Goal: Transaction & Acquisition: Purchase product/service

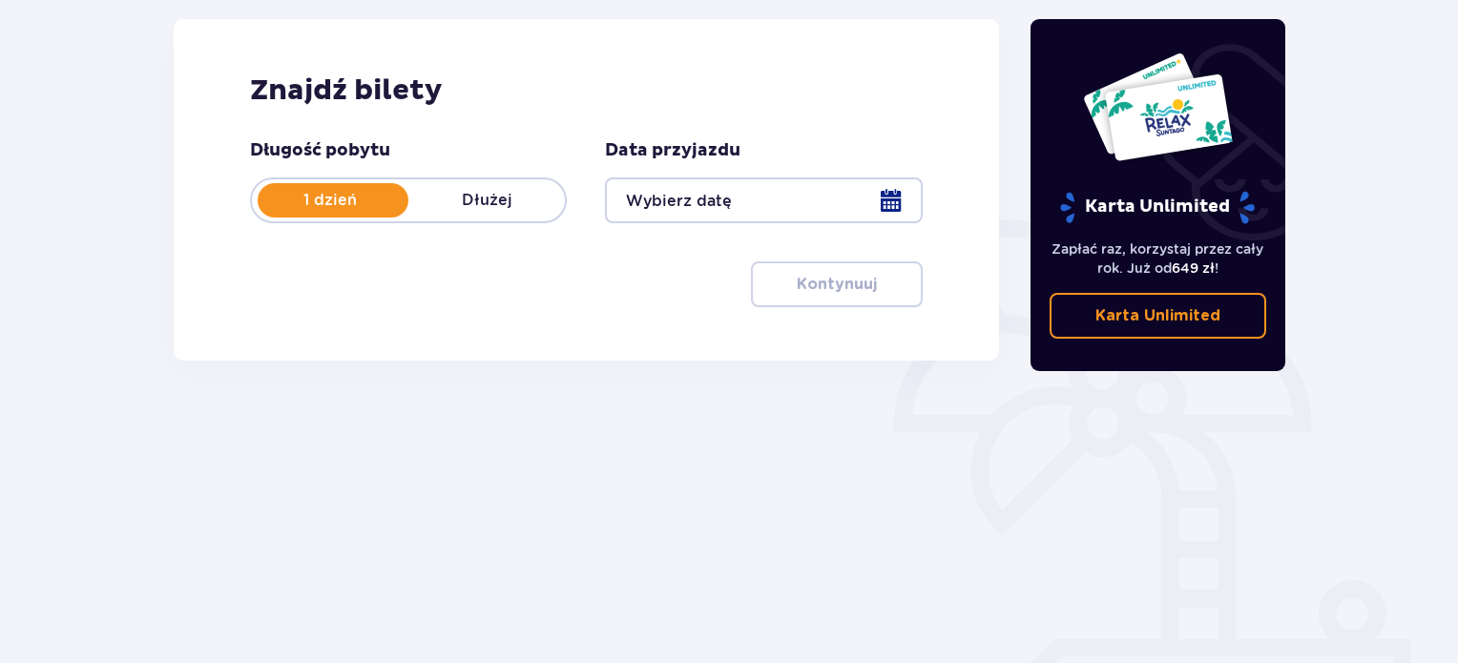
scroll to position [256, 0]
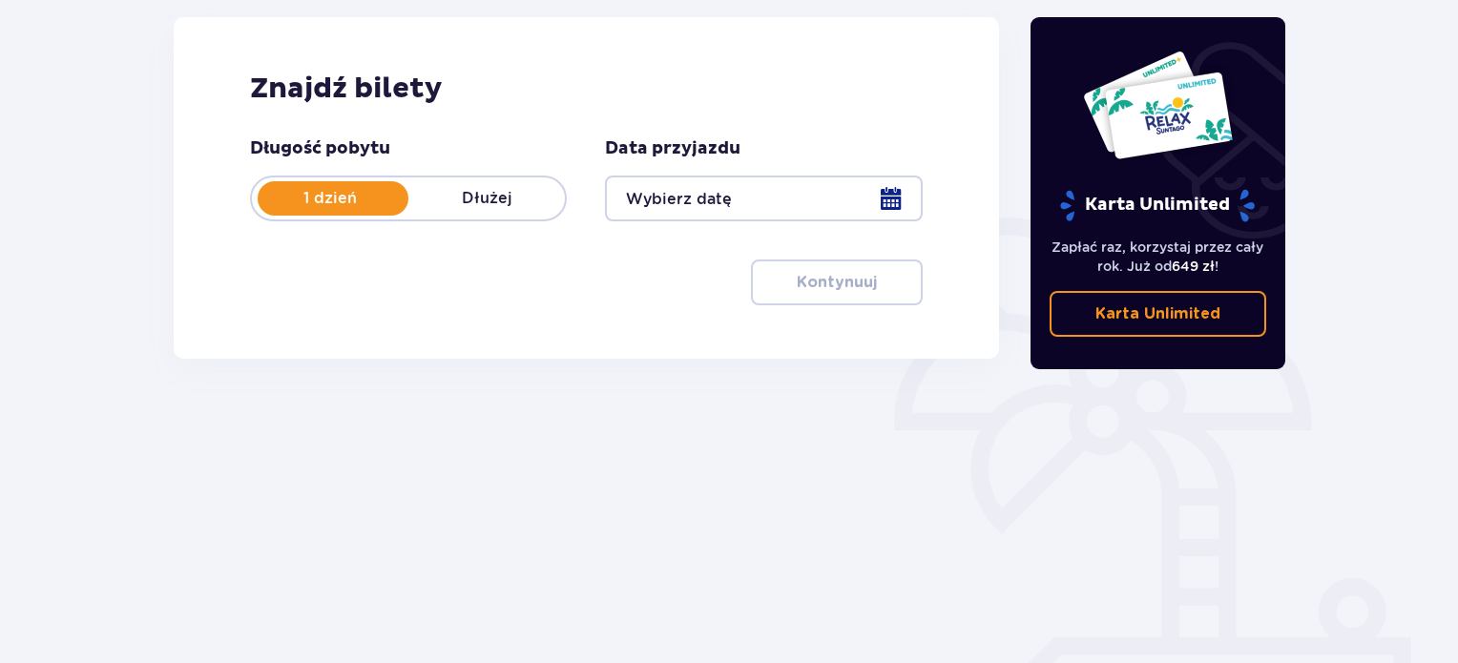
click at [749, 197] on div at bounding box center [763, 199] width 317 height 46
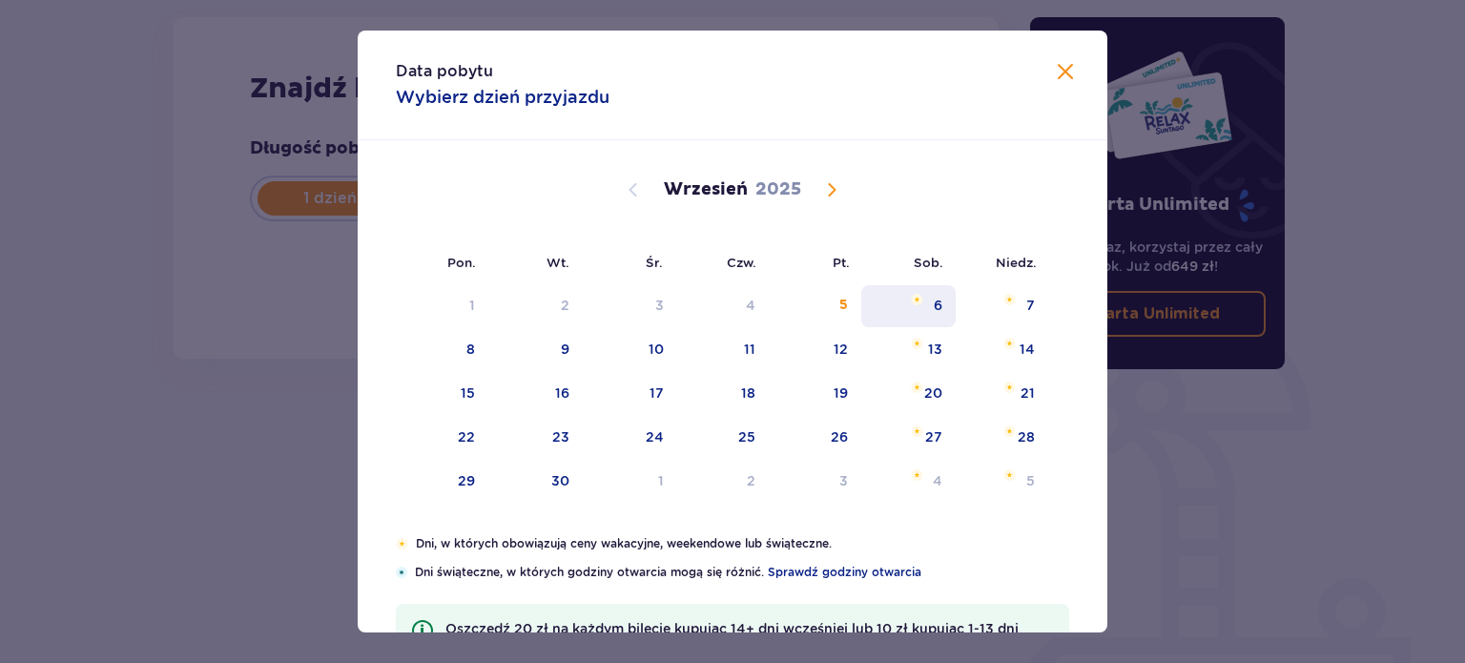
click at [925, 303] on div "6" at bounding box center [908, 306] width 94 height 42
type input "06.09.25"
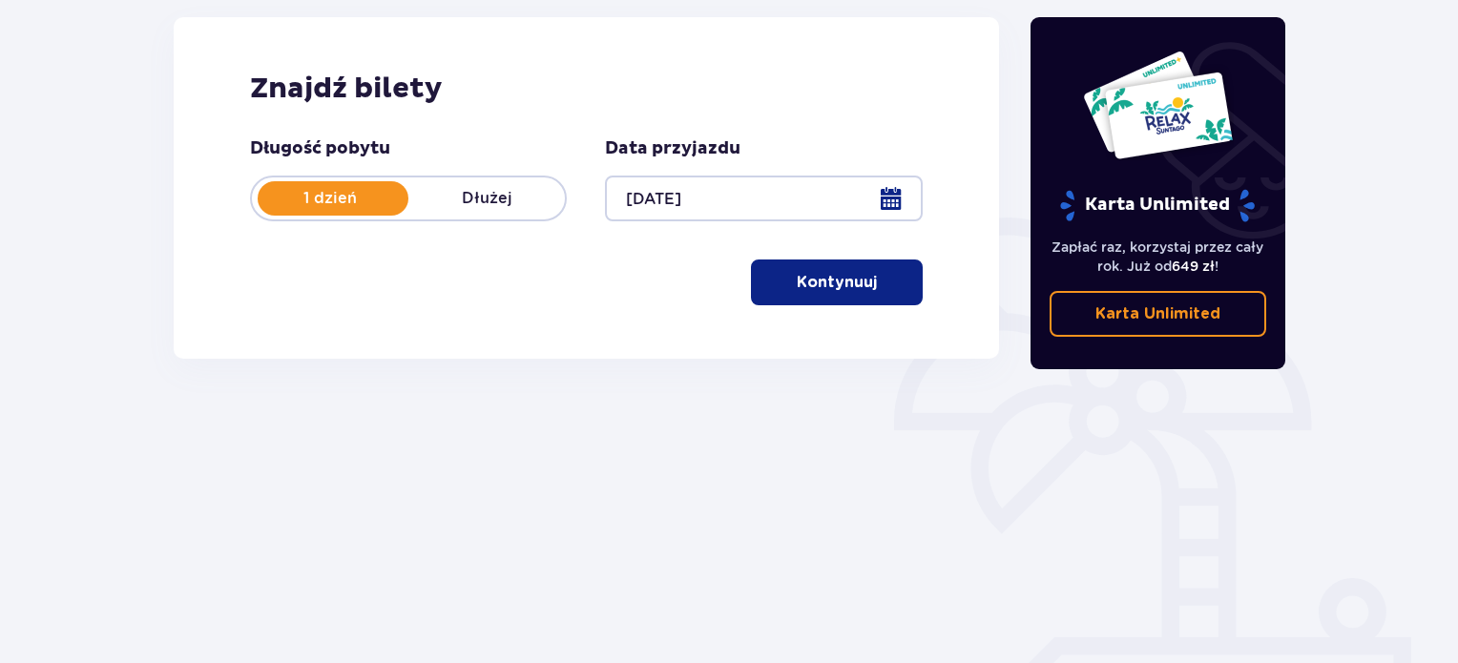
click at [824, 289] on p "Kontynuuj" at bounding box center [837, 282] width 80 height 21
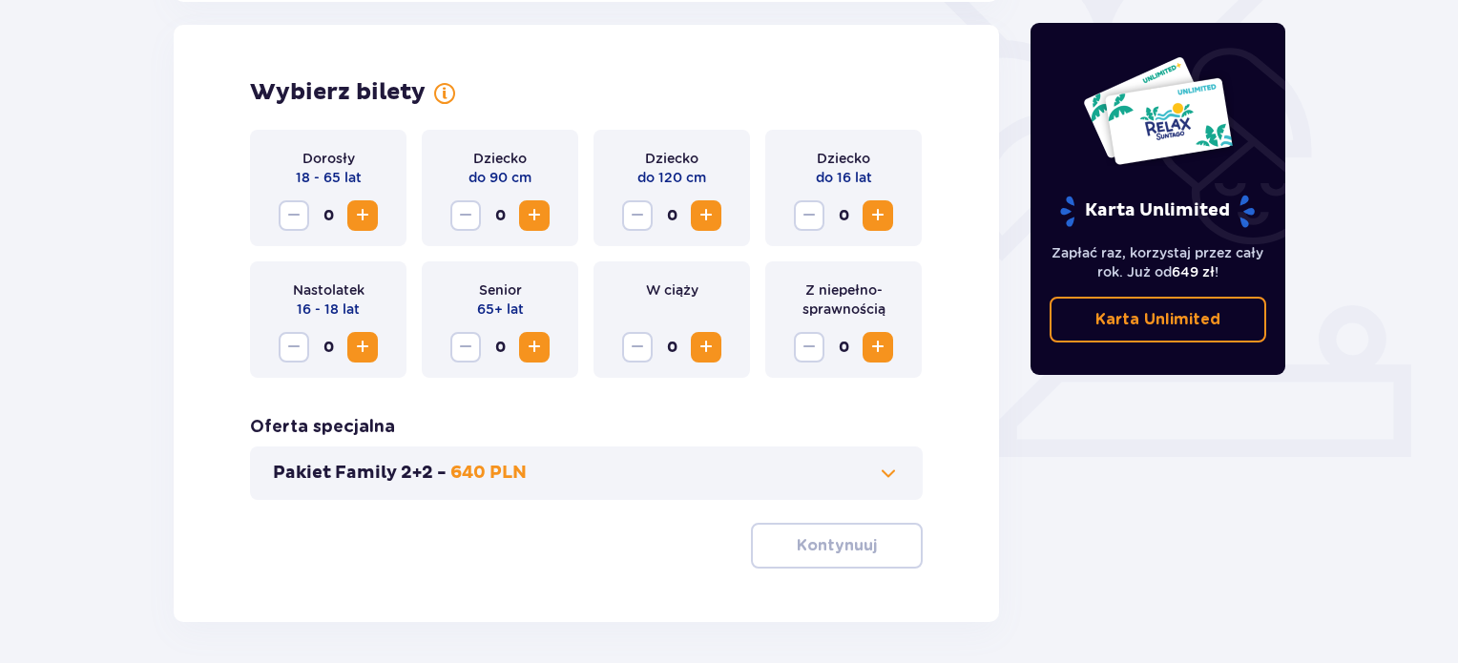
scroll to position [530, 0]
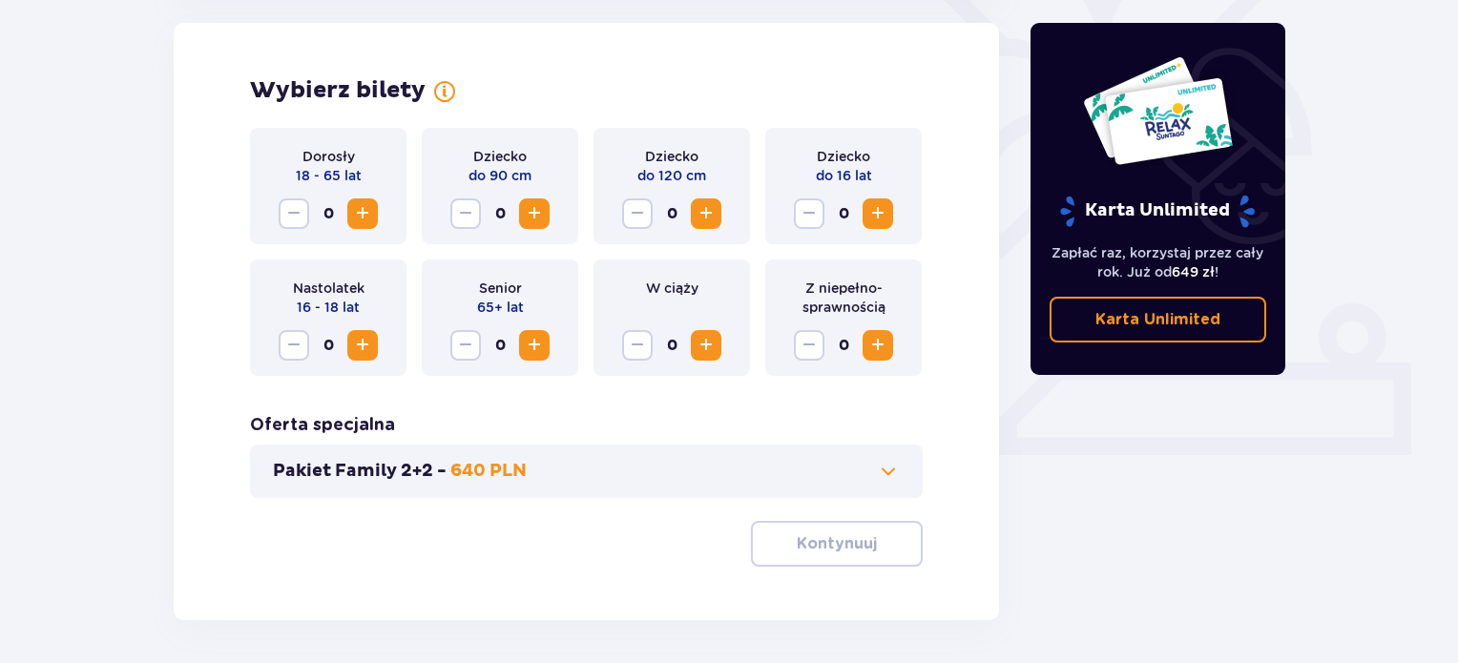
click at [363, 210] on span "Increase" at bounding box center [362, 213] width 23 height 23
click at [558, 454] on div "Pakiet Family 2+2 - 640 PLN" at bounding box center [586, 471] width 673 height 53
click at [560, 461] on button "Pakiet Family 2+2 - 640 PLN" at bounding box center [586, 471] width 627 height 23
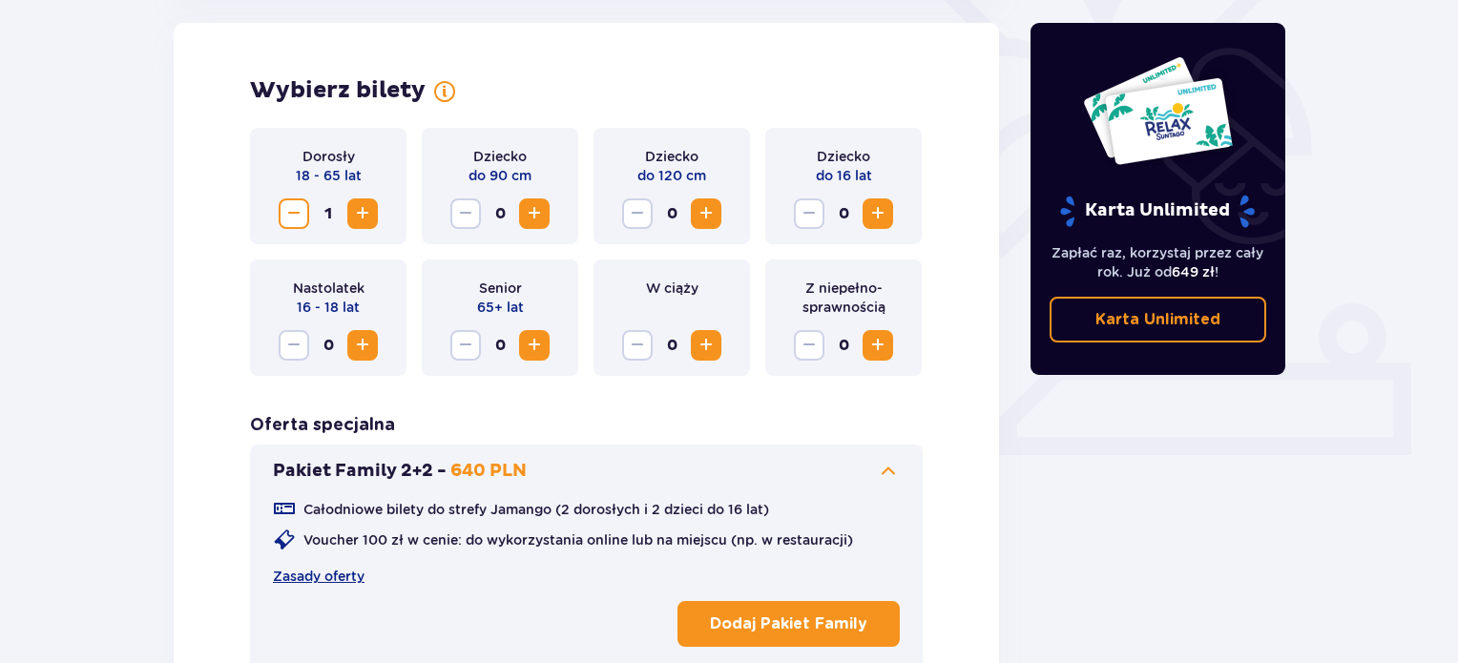
click at [559, 457] on div "Pakiet Family 2+2 - 640 PLN Całodniowe bilety do strefy Jamango (2 dorosłych i …" at bounding box center [586, 557] width 673 height 225
click at [878, 478] on span at bounding box center [888, 471] width 23 height 23
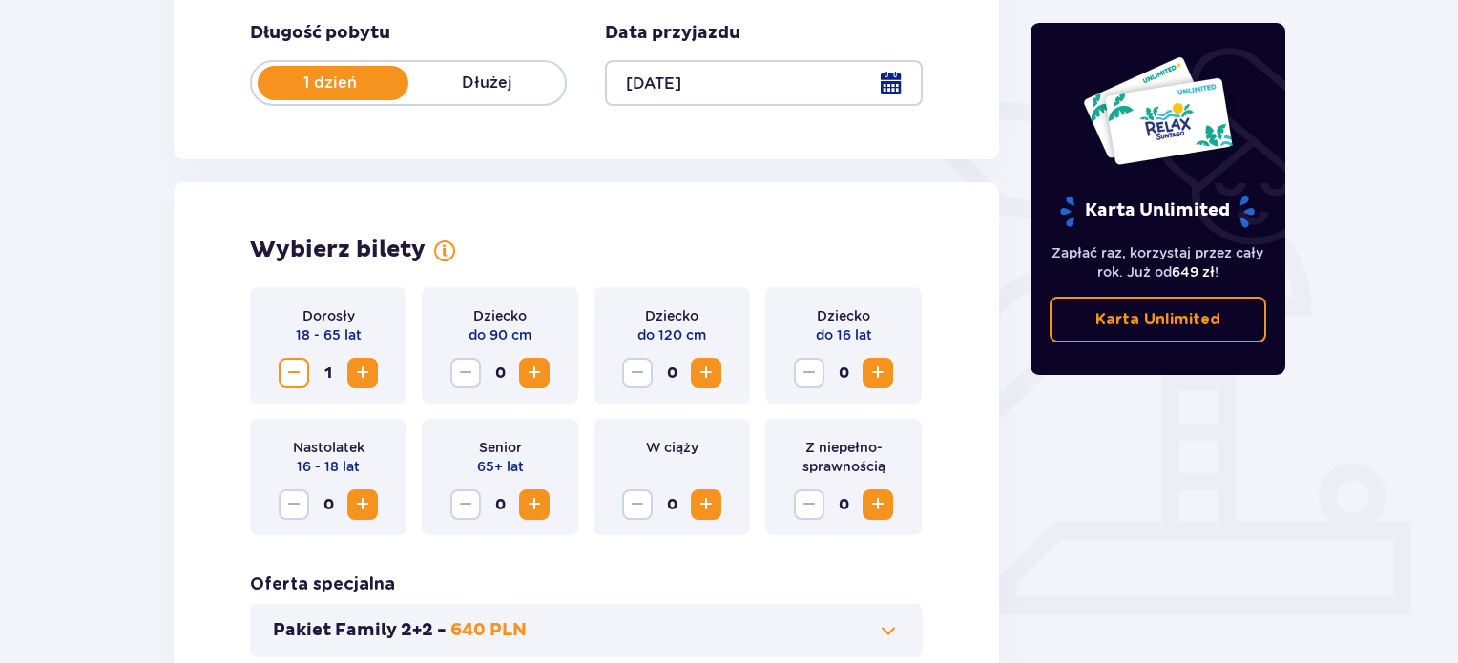
scroll to position [370, 0]
click at [362, 375] on span "Increase" at bounding box center [362, 374] width 23 height 23
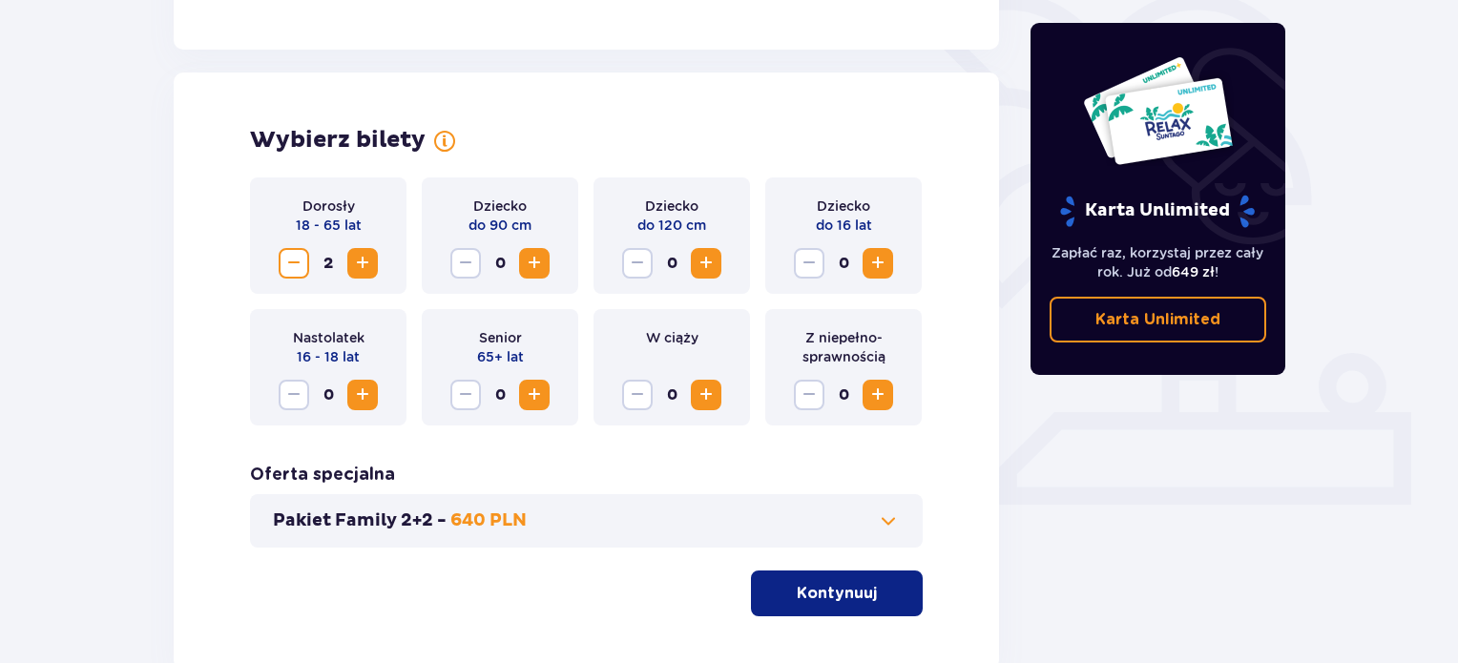
scroll to position [477, 0]
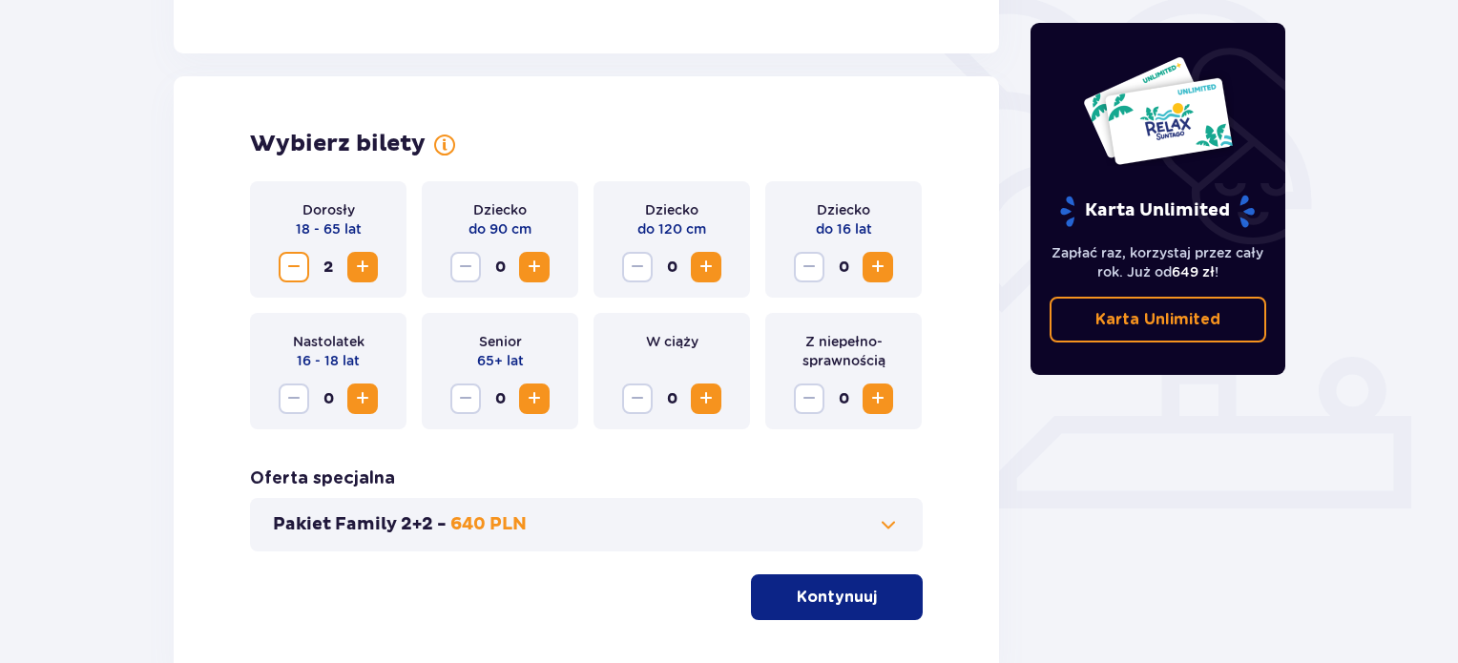
click at [780, 549] on div "Pakiet Family 2+2 - 640 PLN" at bounding box center [586, 524] width 673 height 53
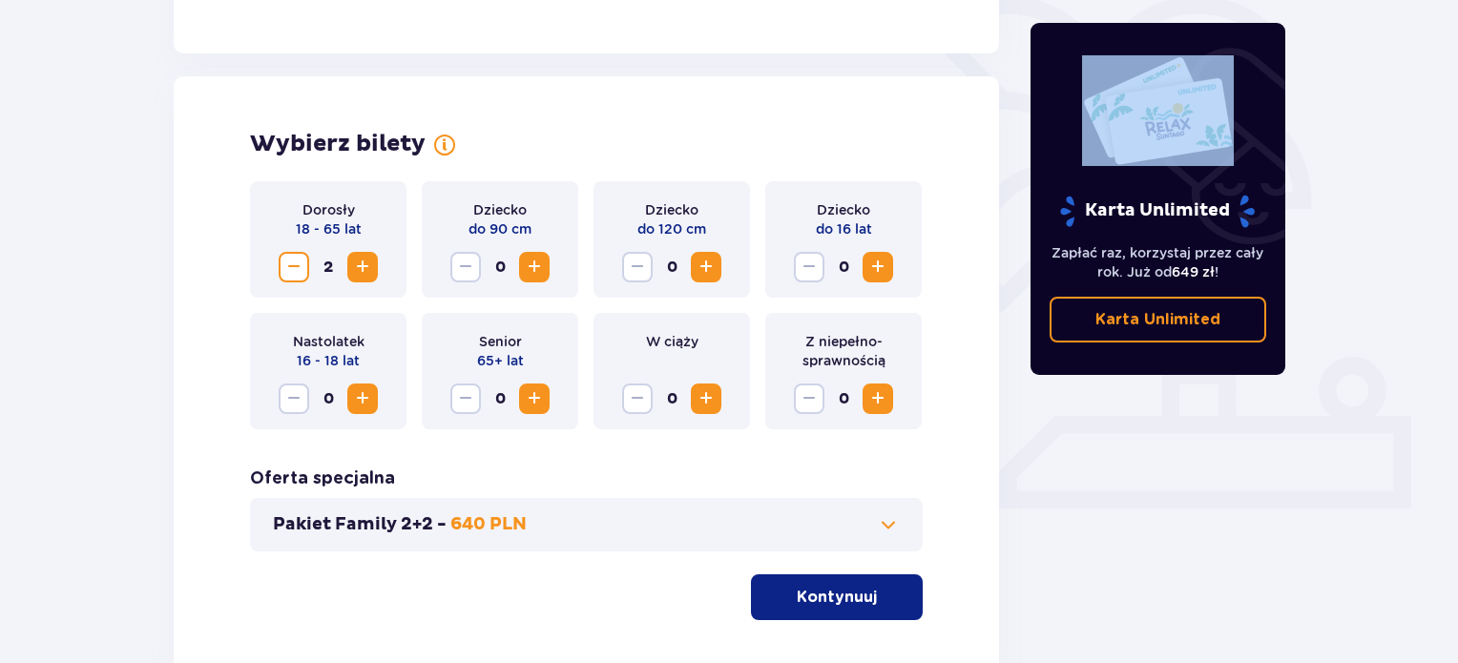
click at [780, 549] on div "Pakiet Family 2+2 - 640 PLN" at bounding box center [586, 524] width 673 height 53
click at [836, 588] on p "Kontynuuj" at bounding box center [837, 597] width 80 height 21
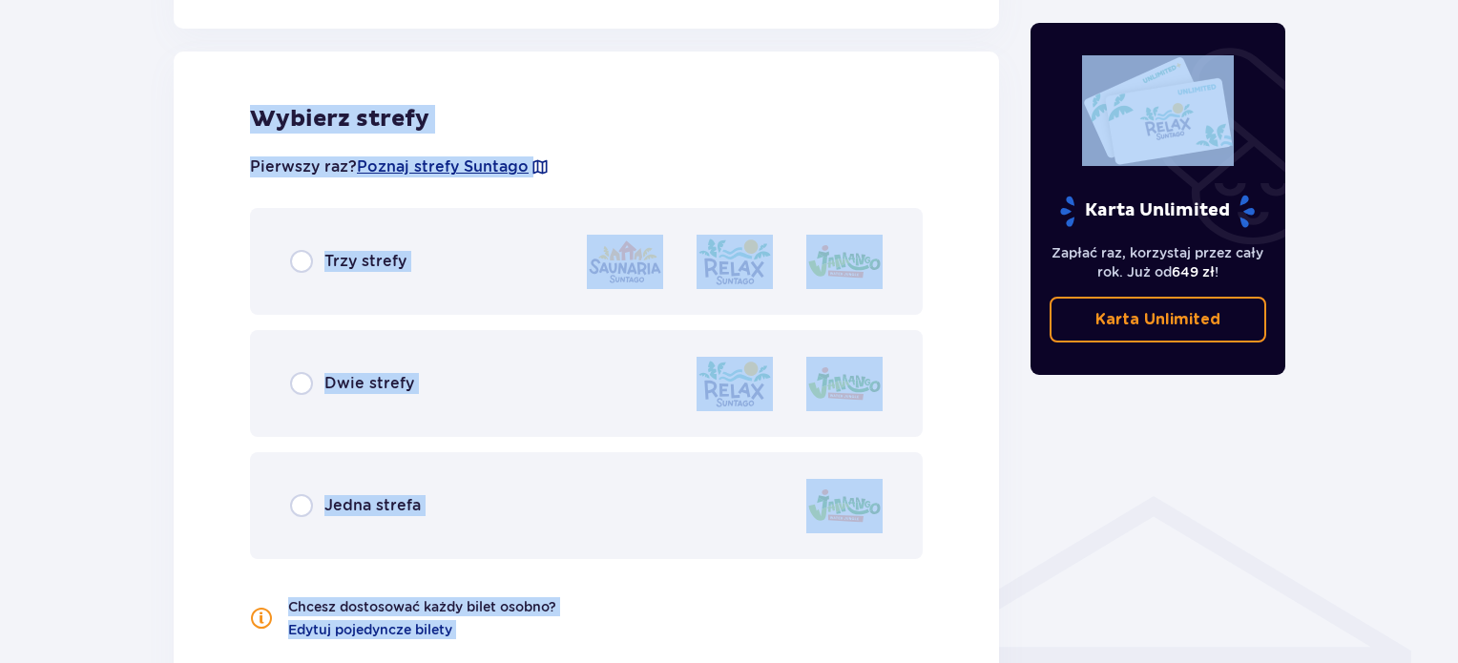
scroll to position [1059, 0]
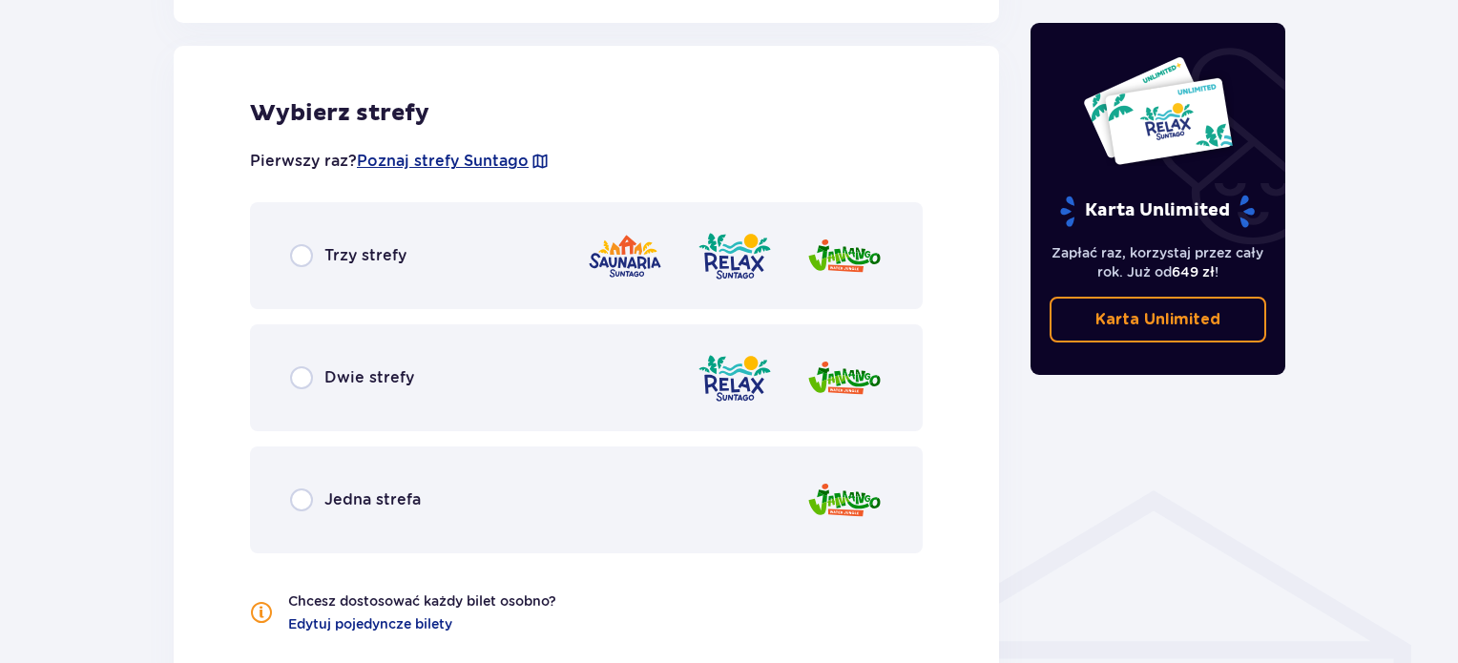
click at [378, 495] on p "Jedna strefa" at bounding box center [372, 499] width 96 height 21
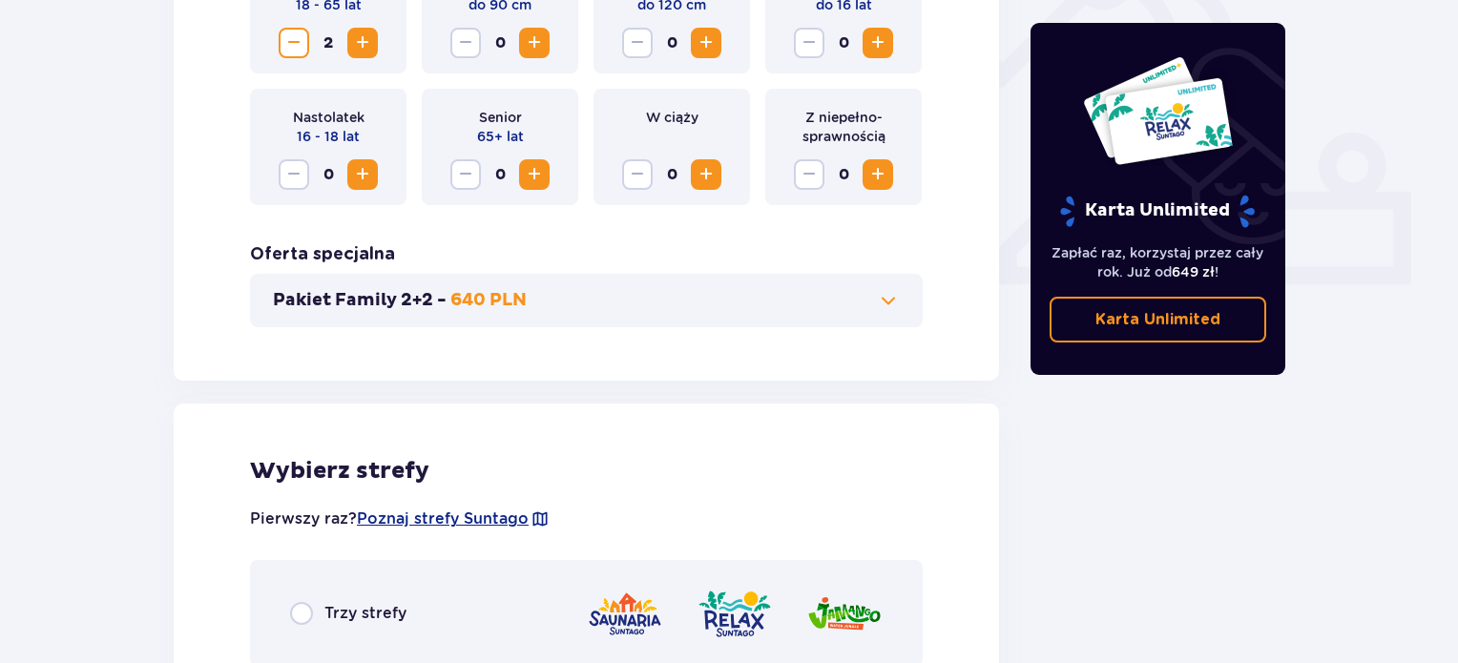
scroll to position [404, 0]
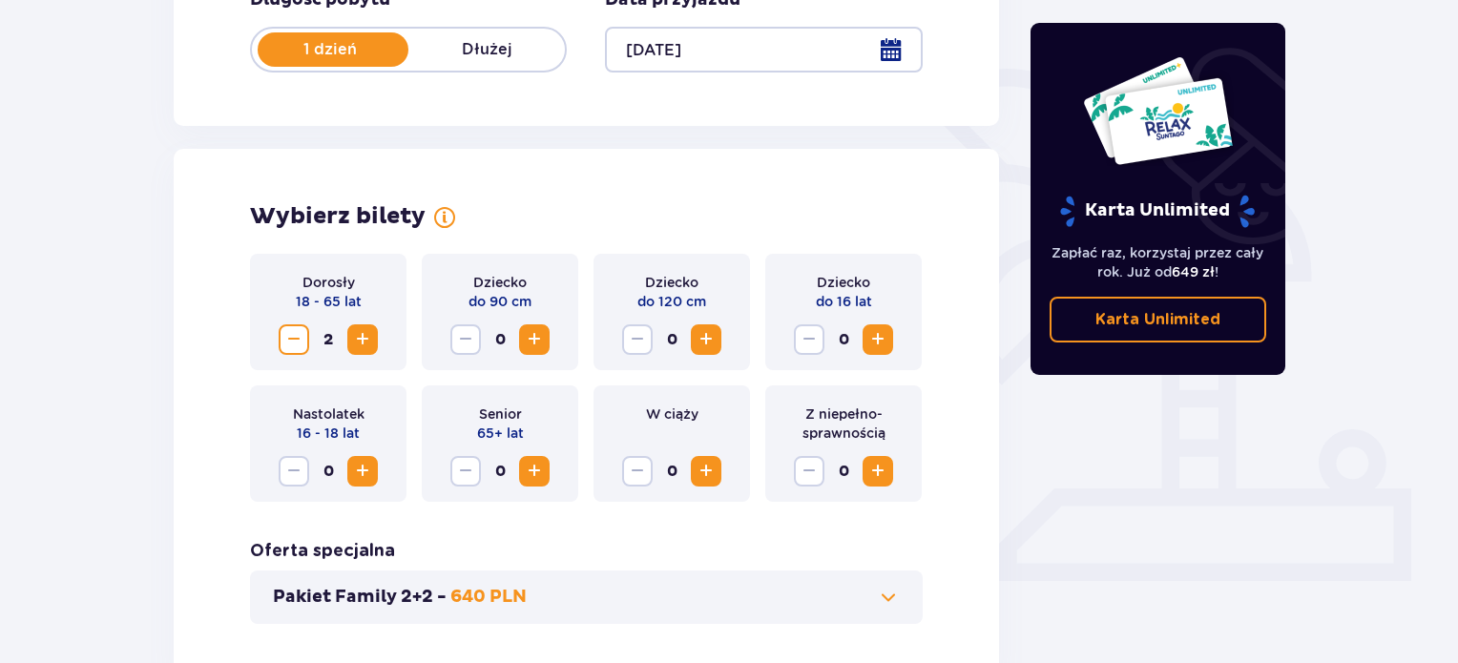
click at [367, 342] on span "Increase" at bounding box center [362, 339] width 23 height 23
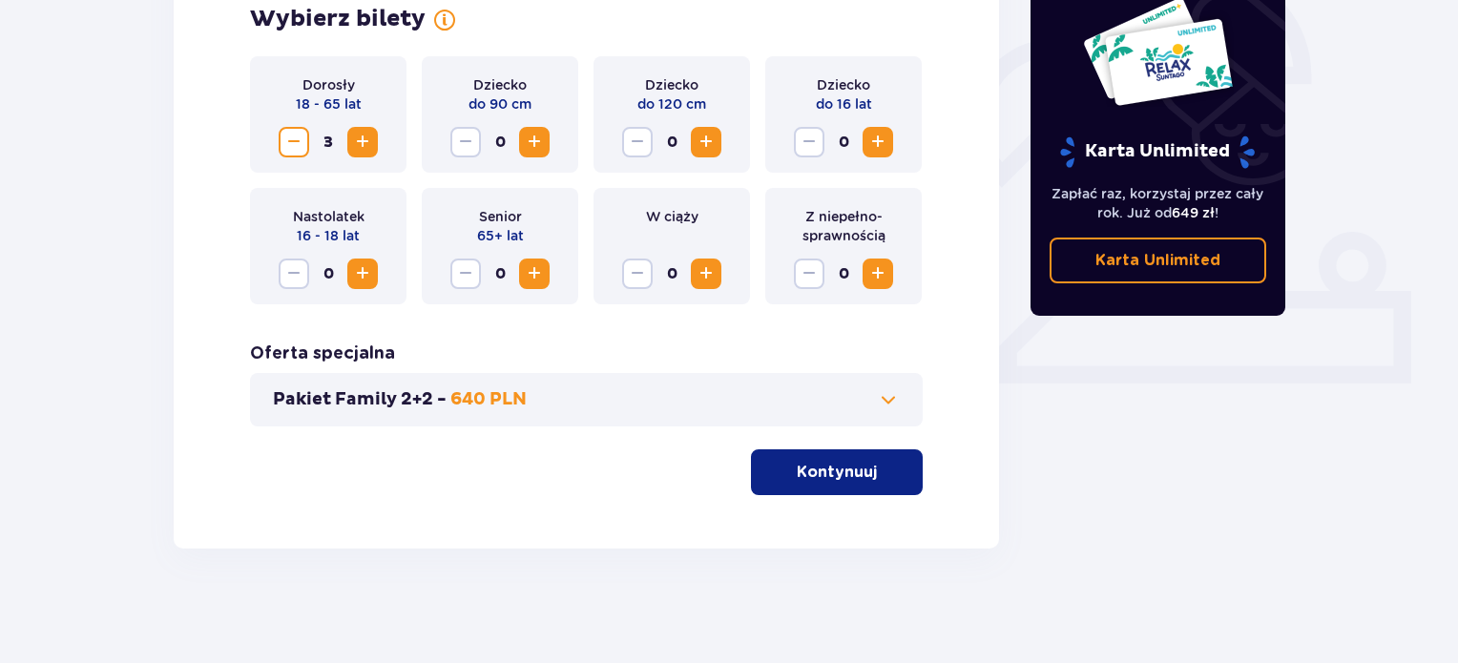
click at [692, 404] on button "Pakiet Family 2+2 - 640 PLN" at bounding box center [586, 399] width 627 height 23
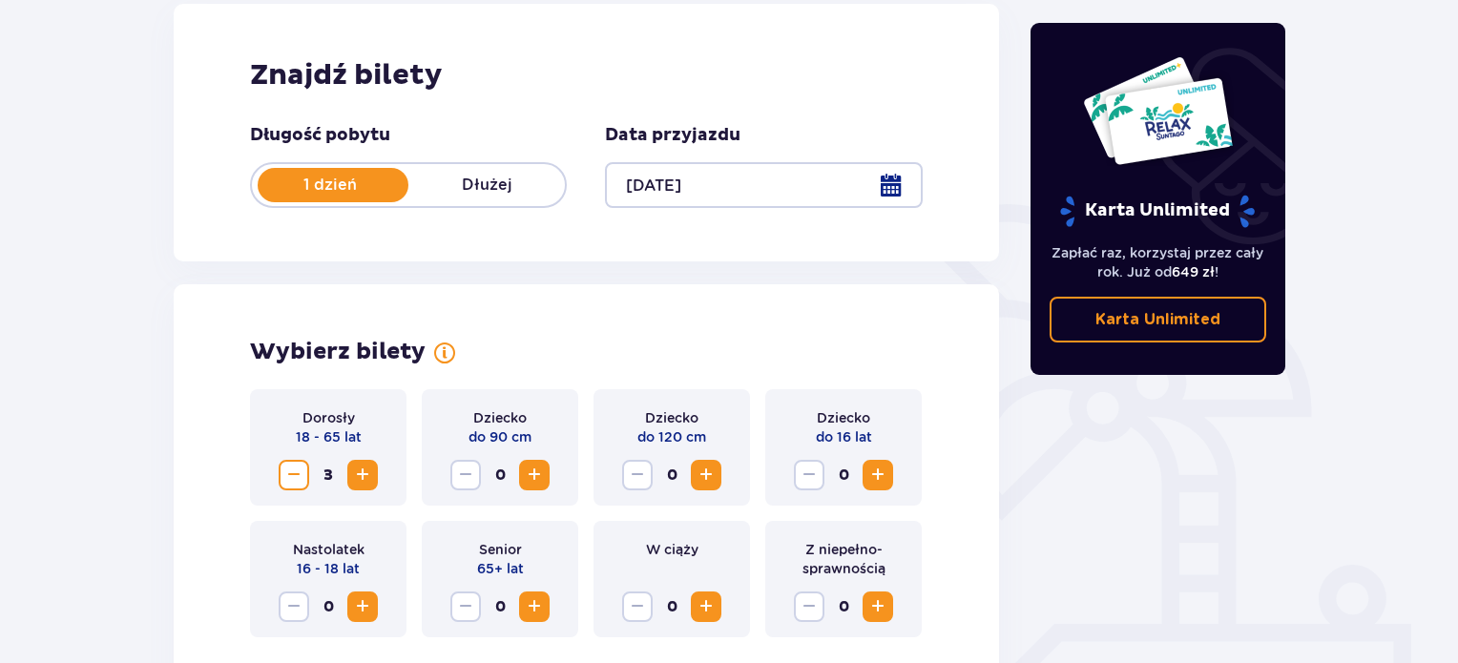
scroll to position [774, 0]
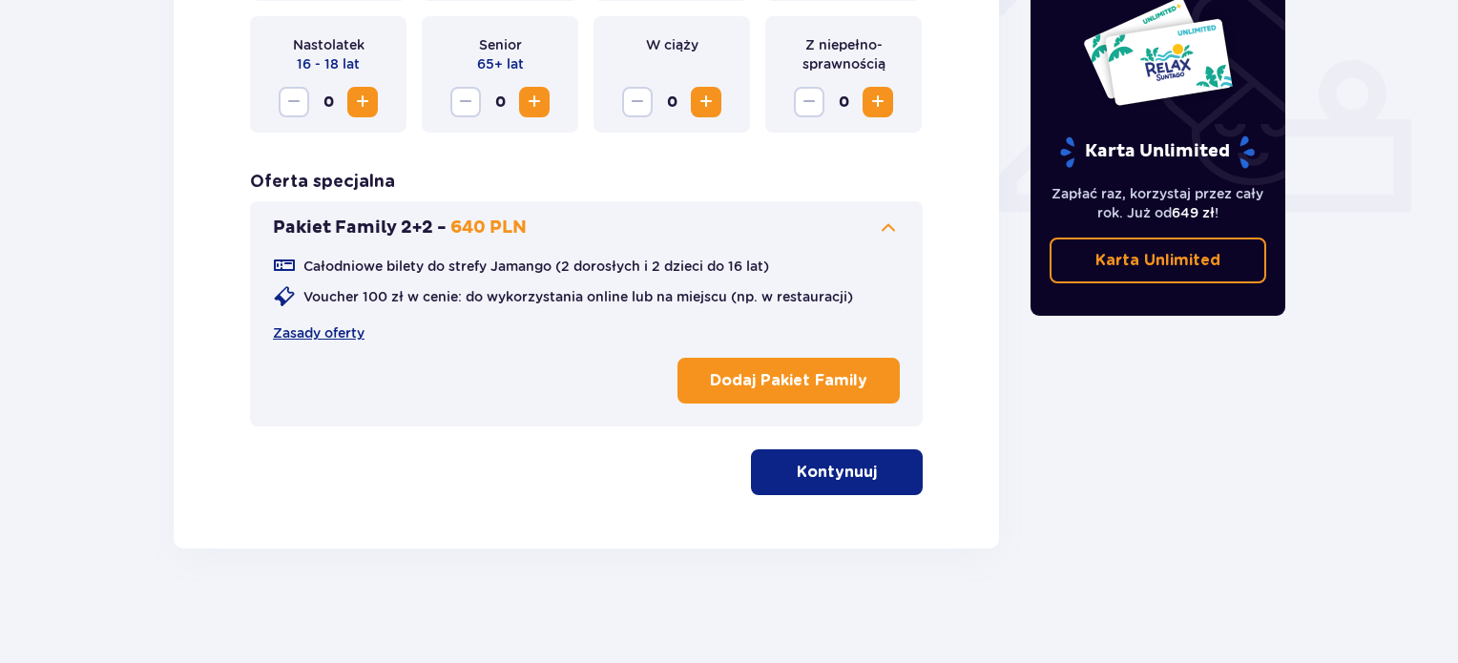
click at [837, 477] on p "Kontynuuj" at bounding box center [837, 472] width 80 height 21
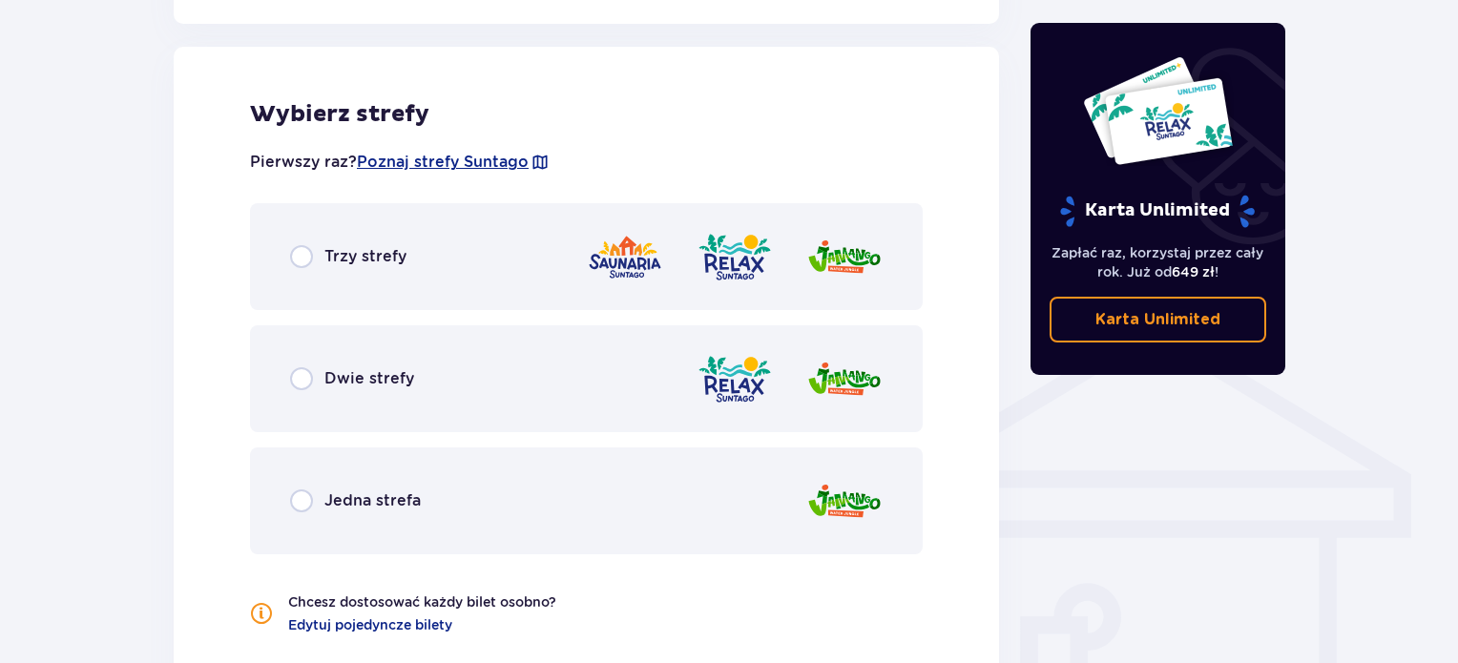
scroll to position [1231, 0]
click at [404, 499] on p "Jedna strefa" at bounding box center [372, 499] width 96 height 21
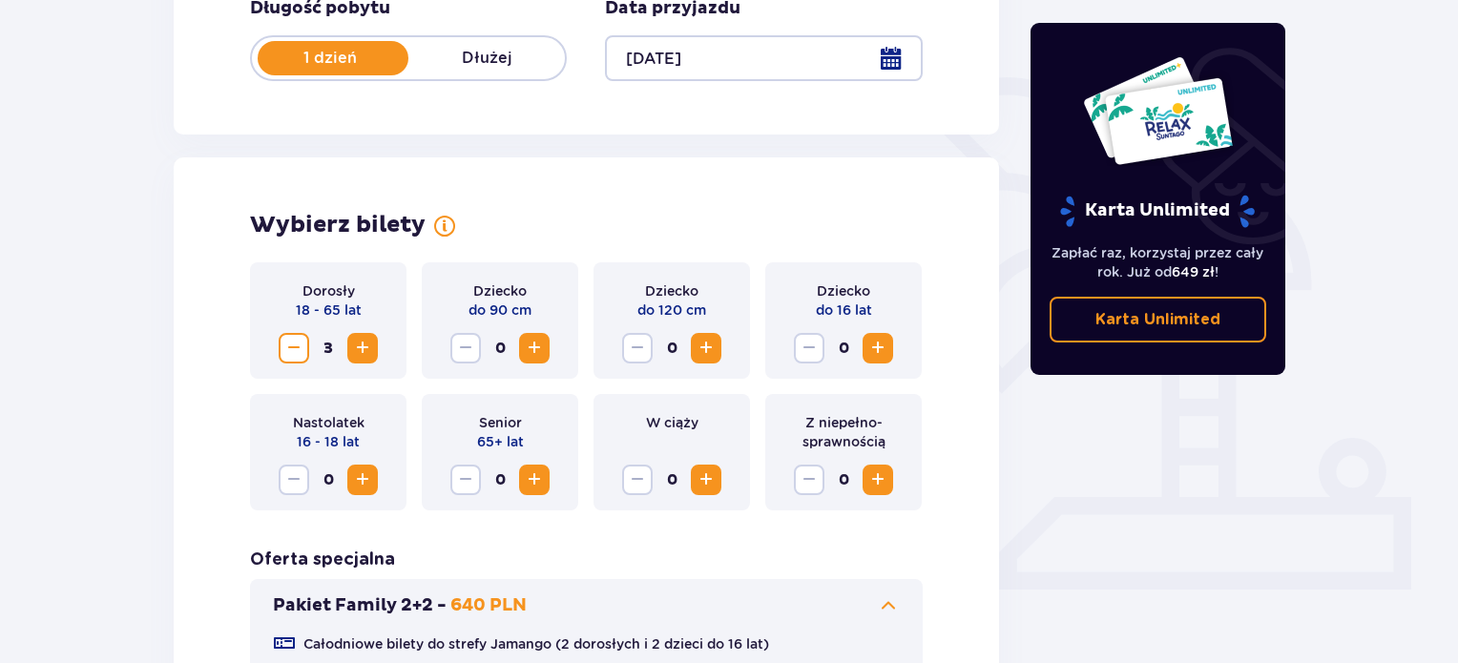
scroll to position [391, 0]
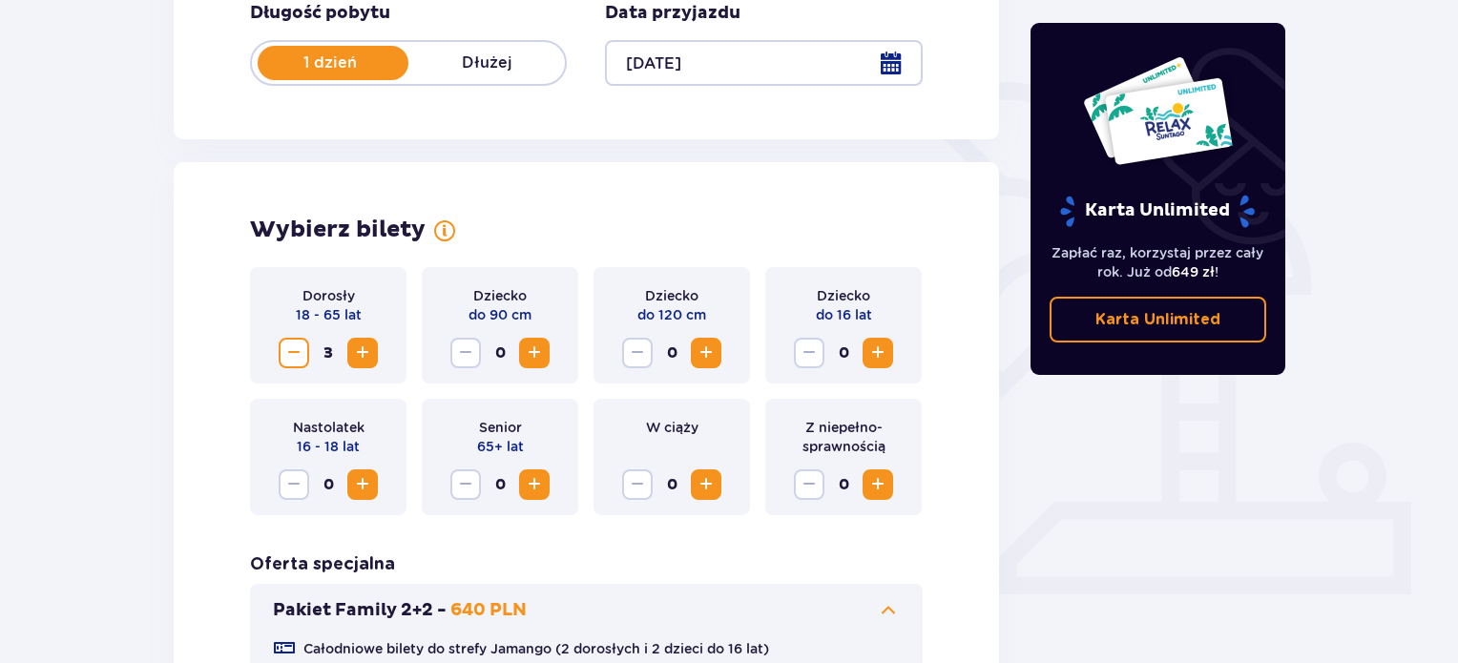
click at [299, 346] on span "Decrease" at bounding box center [293, 353] width 23 height 23
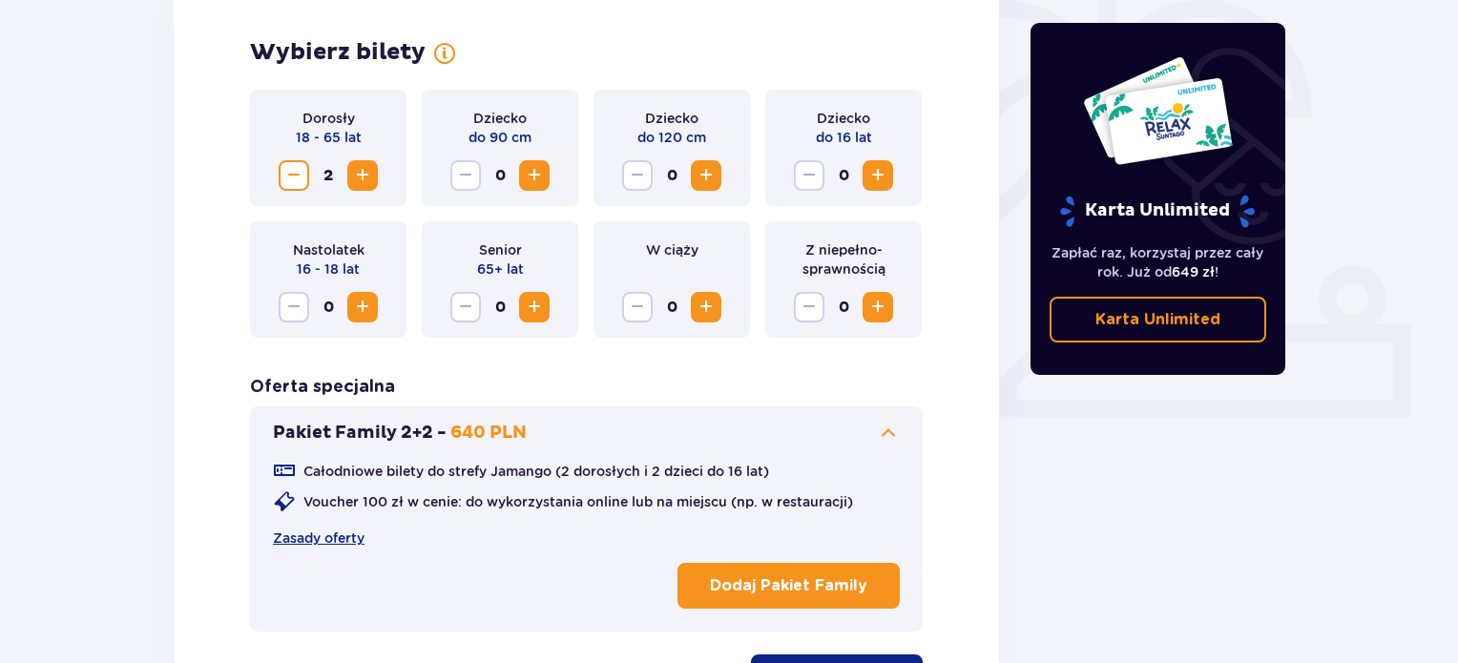
scroll to position [356, 0]
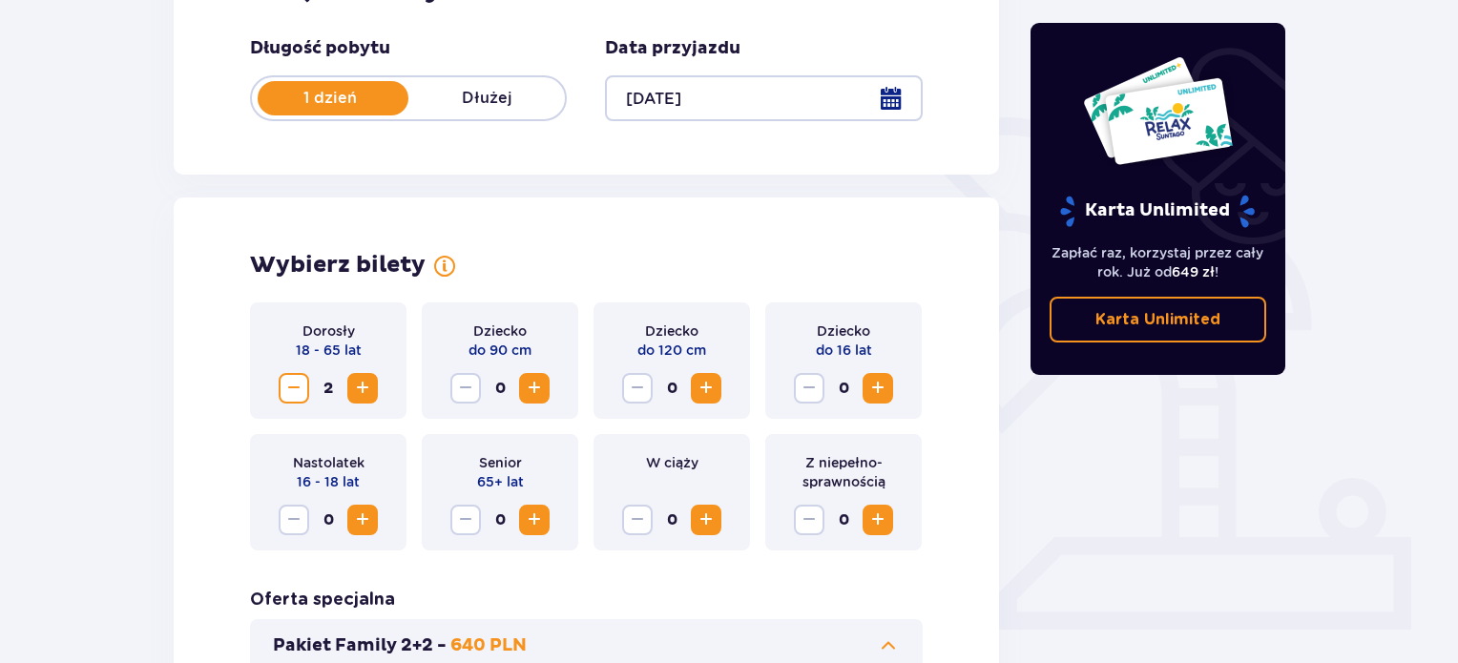
click at [365, 385] on span "Increase" at bounding box center [362, 388] width 23 height 23
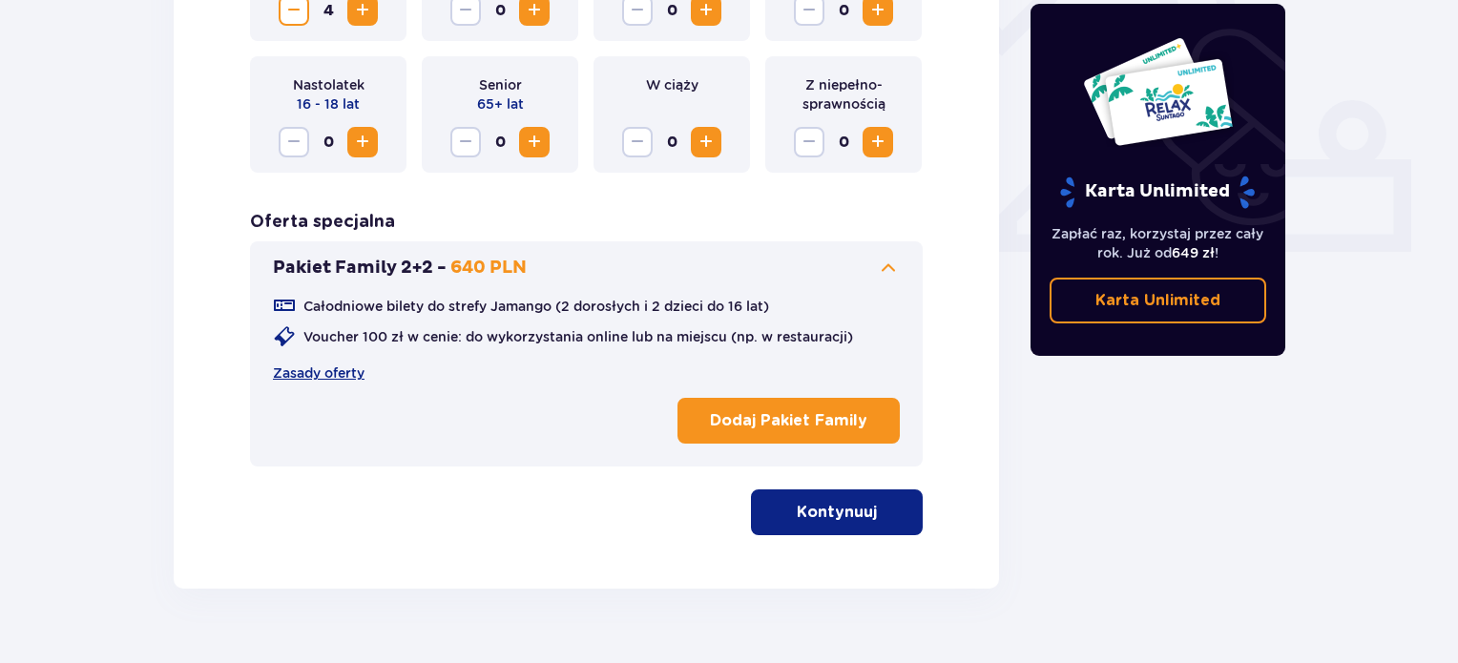
scroll to position [774, 0]
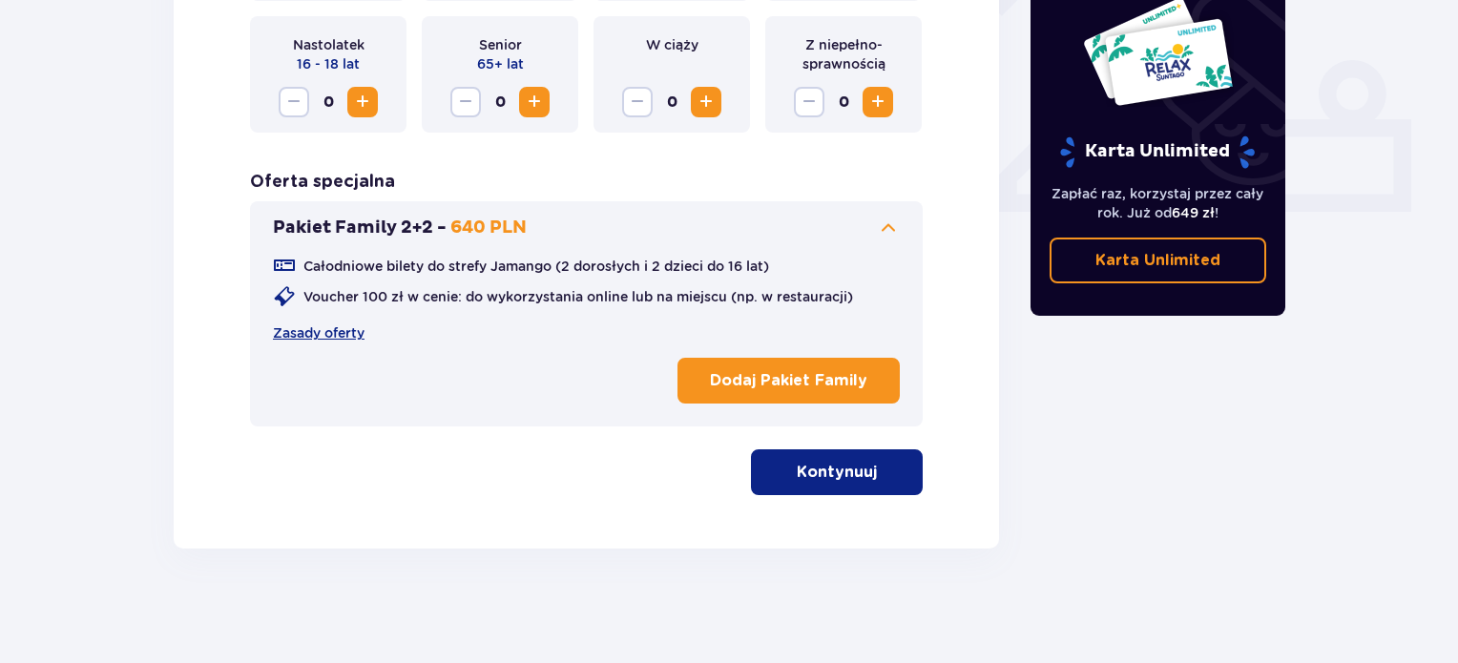
click at [794, 459] on button "Kontynuuj" at bounding box center [837, 472] width 172 height 46
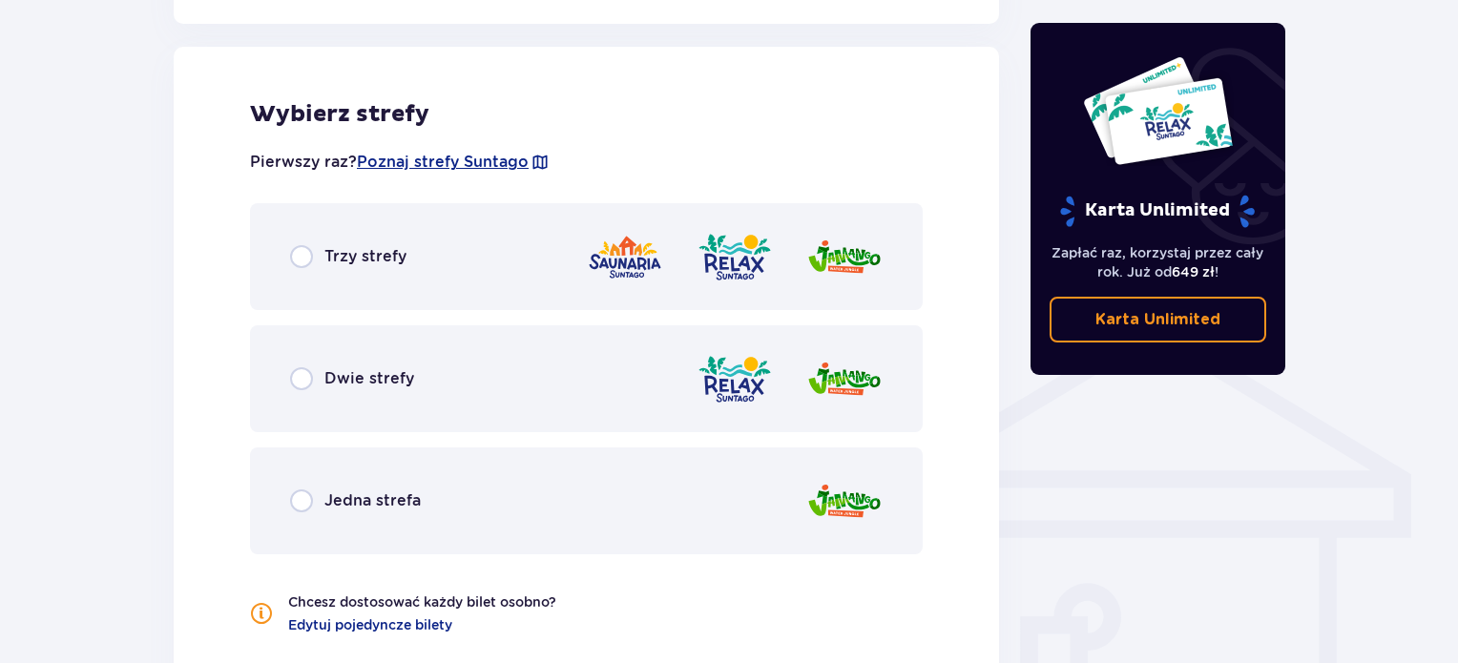
scroll to position [1231, 0]
click at [522, 473] on div "Jedna strefa" at bounding box center [586, 499] width 673 height 107
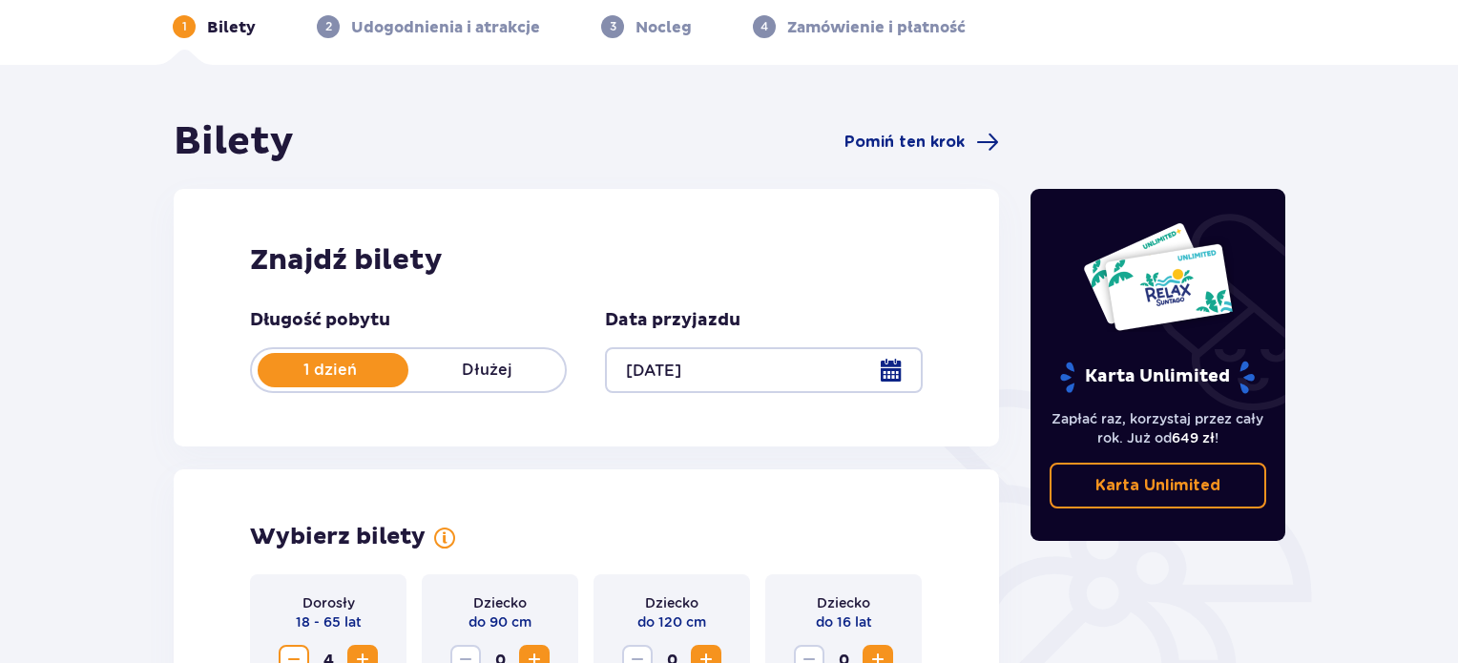
scroll to position [0, 0]
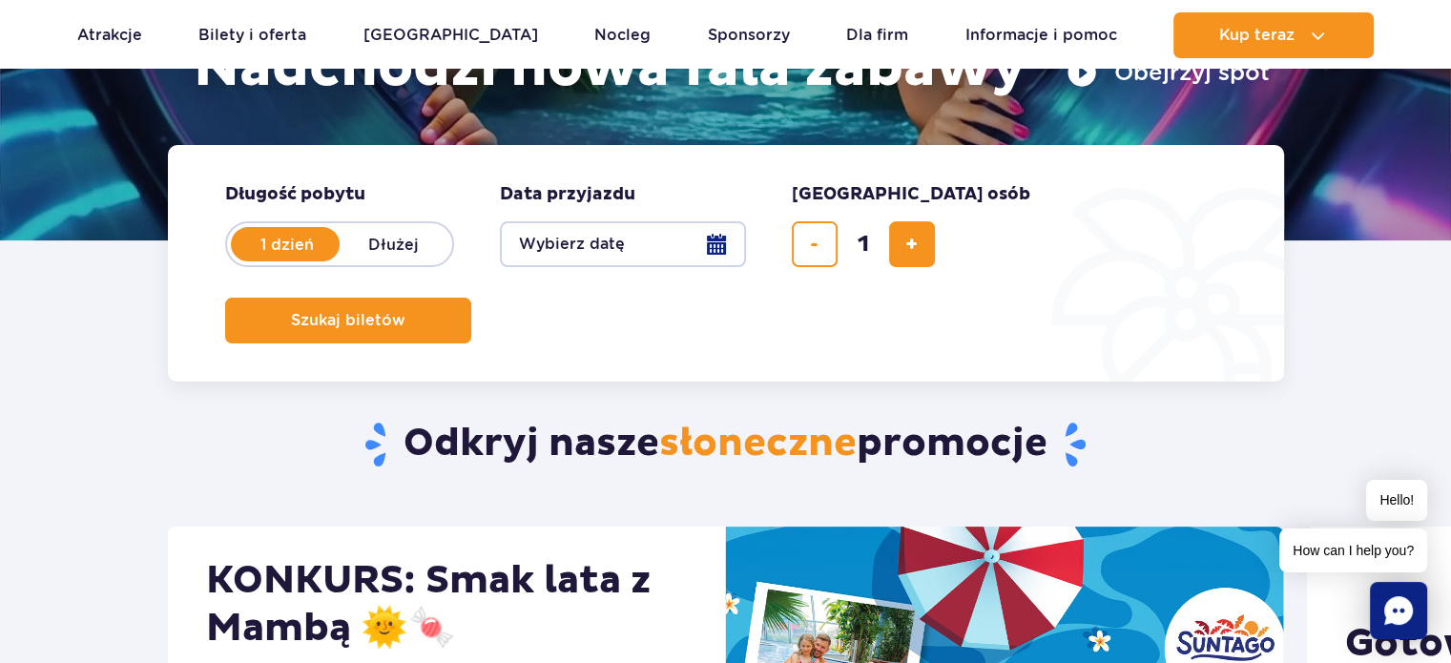
scroll to position [358, 0]
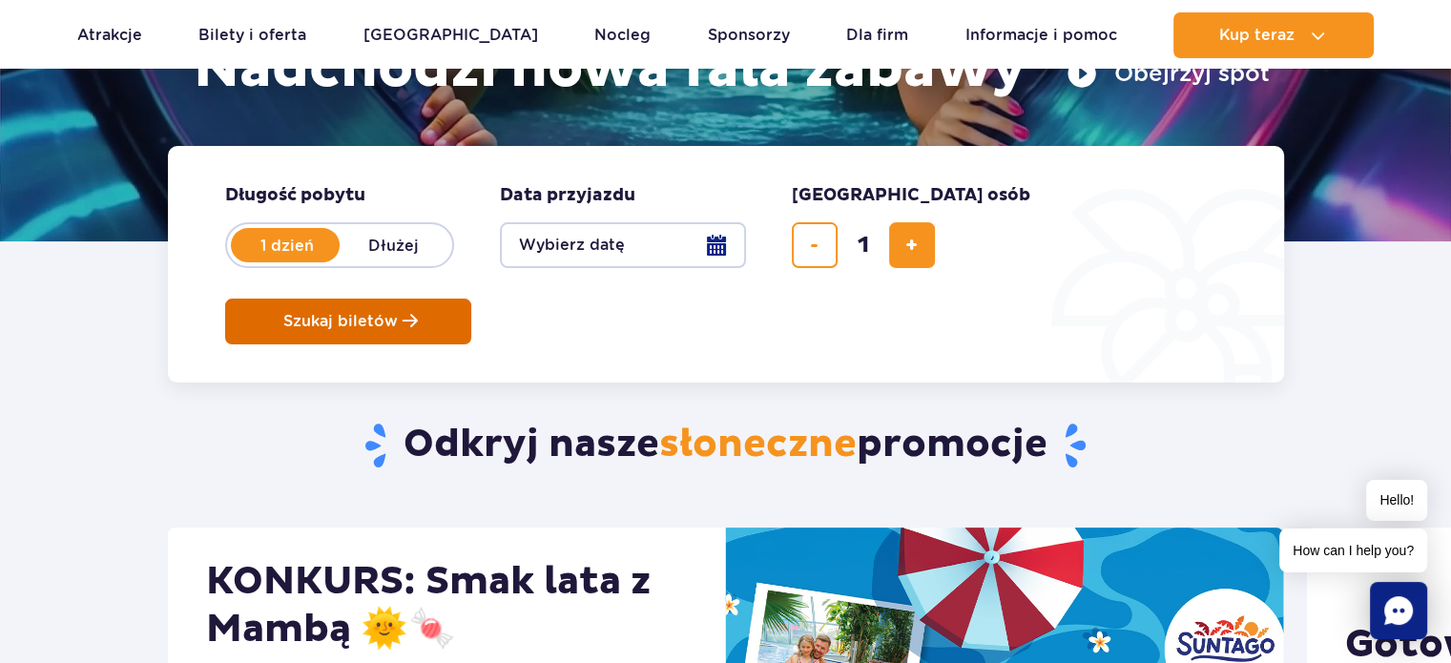
click at [418, 313] on span "Planowanie wizyty w Park of Poland" at bounding box center [410, 321] width 15 height 16
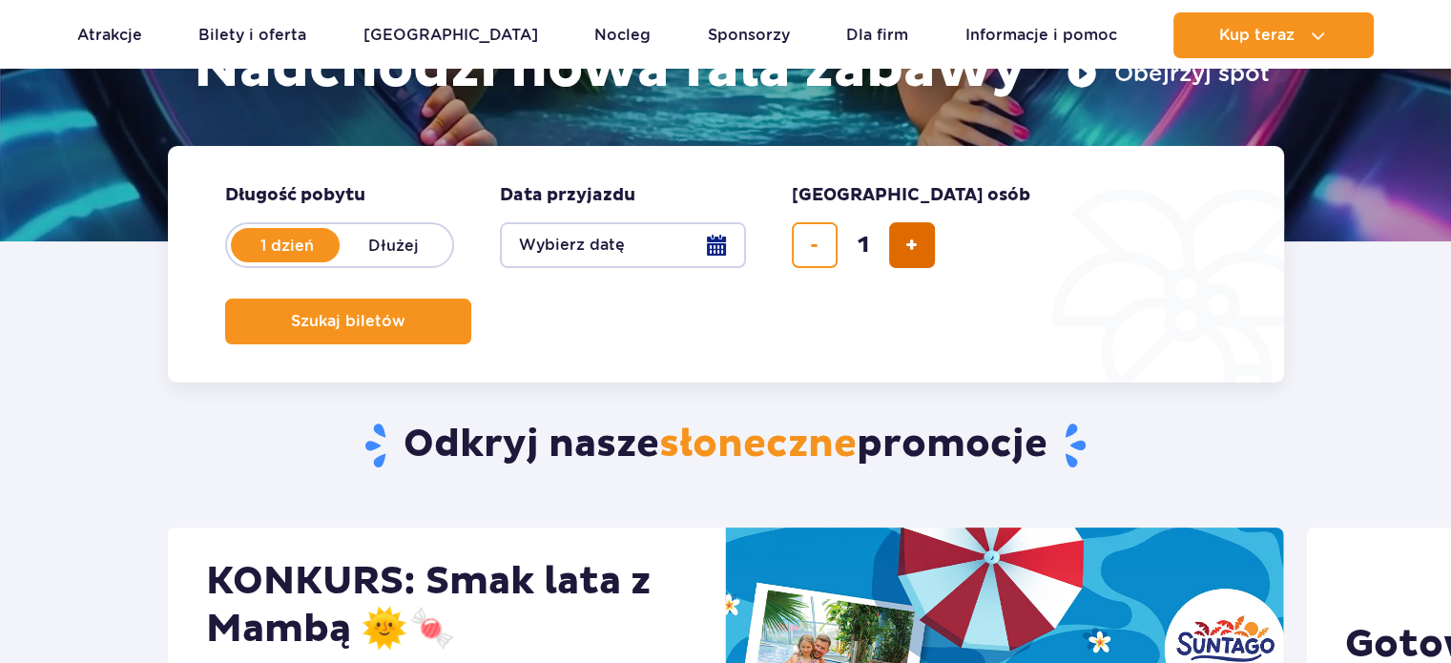
click at [917, 245] on span "dodaj bilet" at bounding box center [911, 245] width 12 height 0
type input "2"
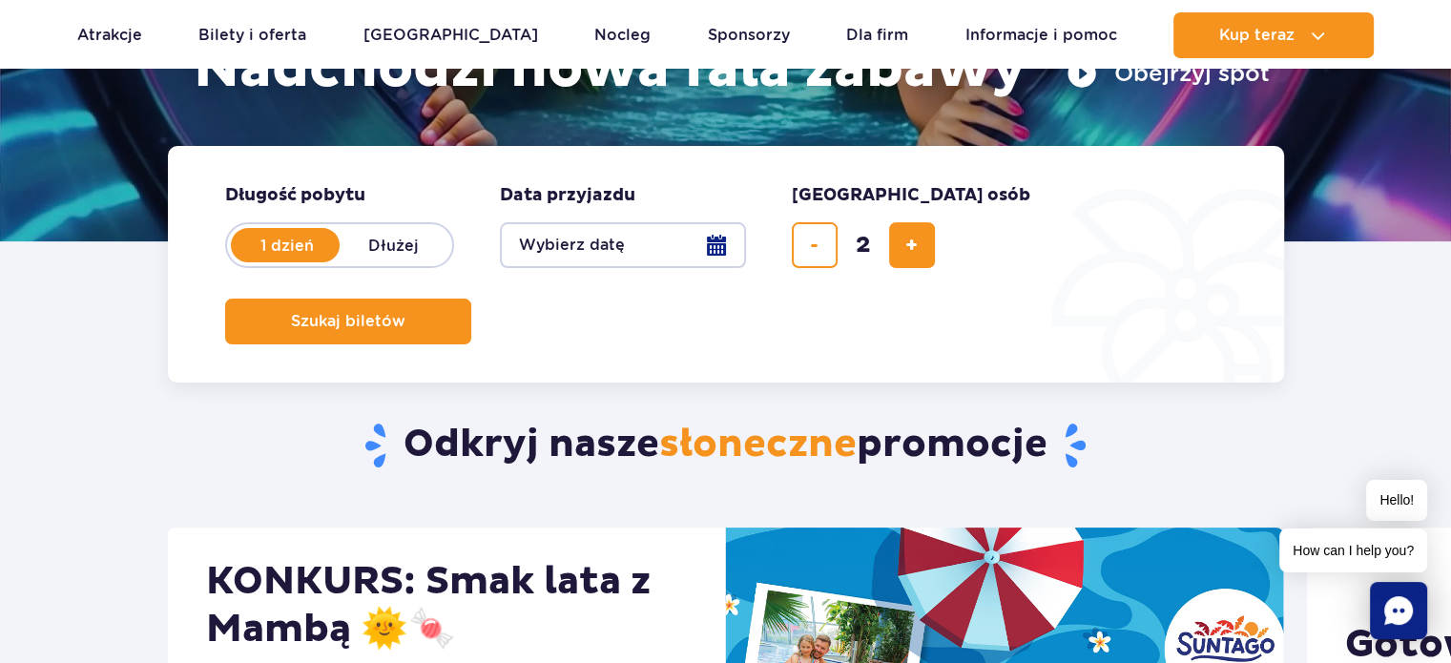
click at [665, 247] on button "Wybierz datę" at bounding box center [623, 245] width 246 height 46
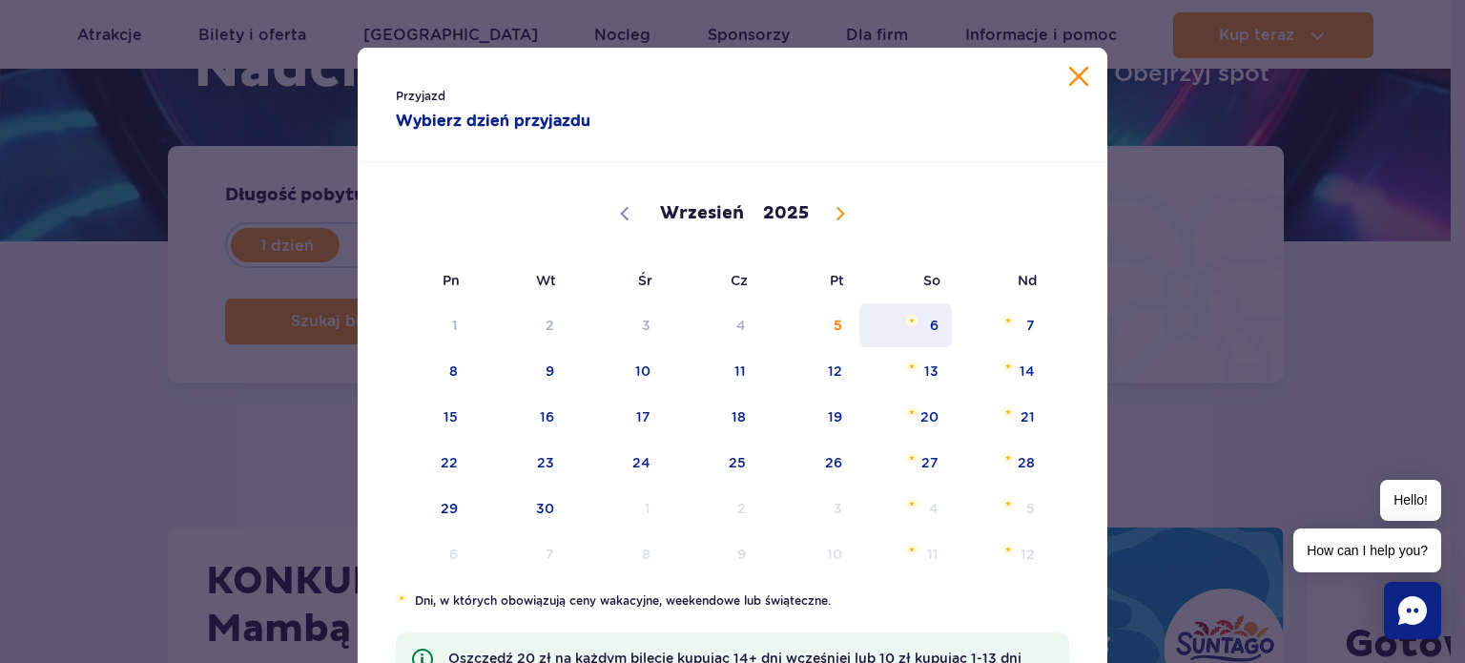
click at [928, 323] on span "6" at bounding box center [906, 325] width 96 height 44
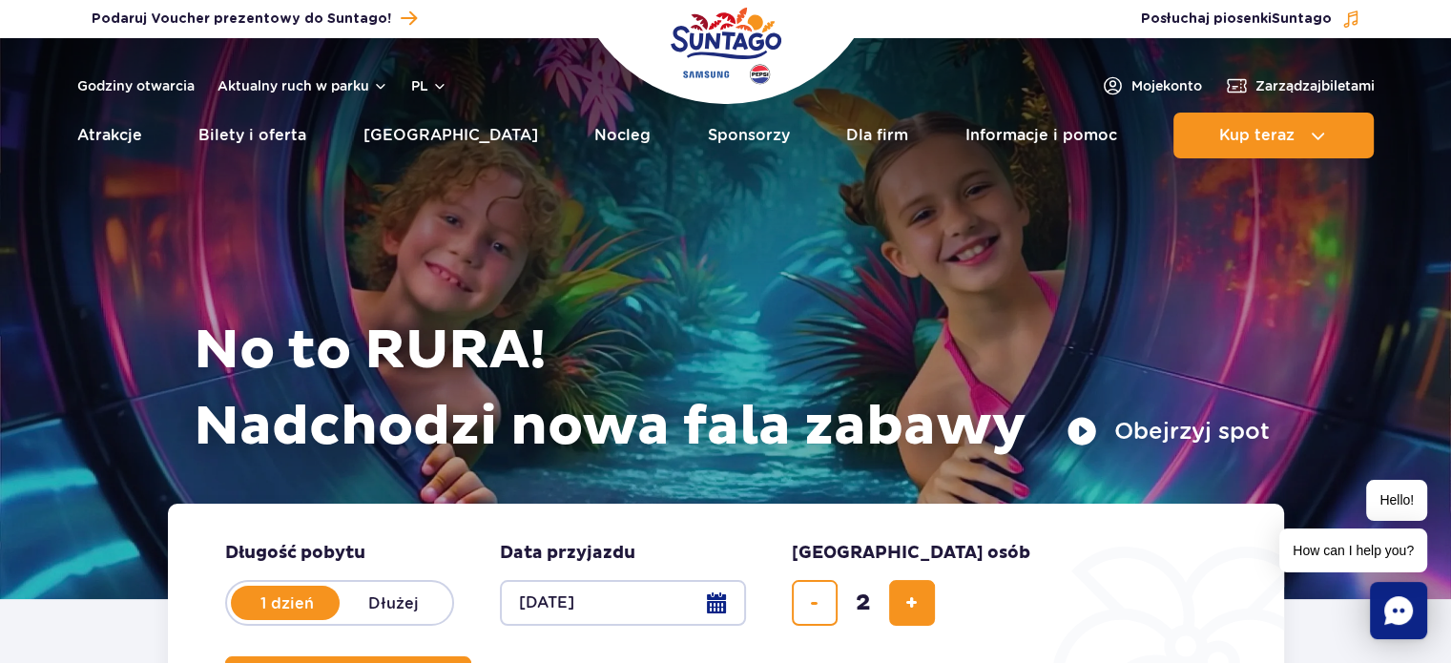
scroll to position [156, 0]
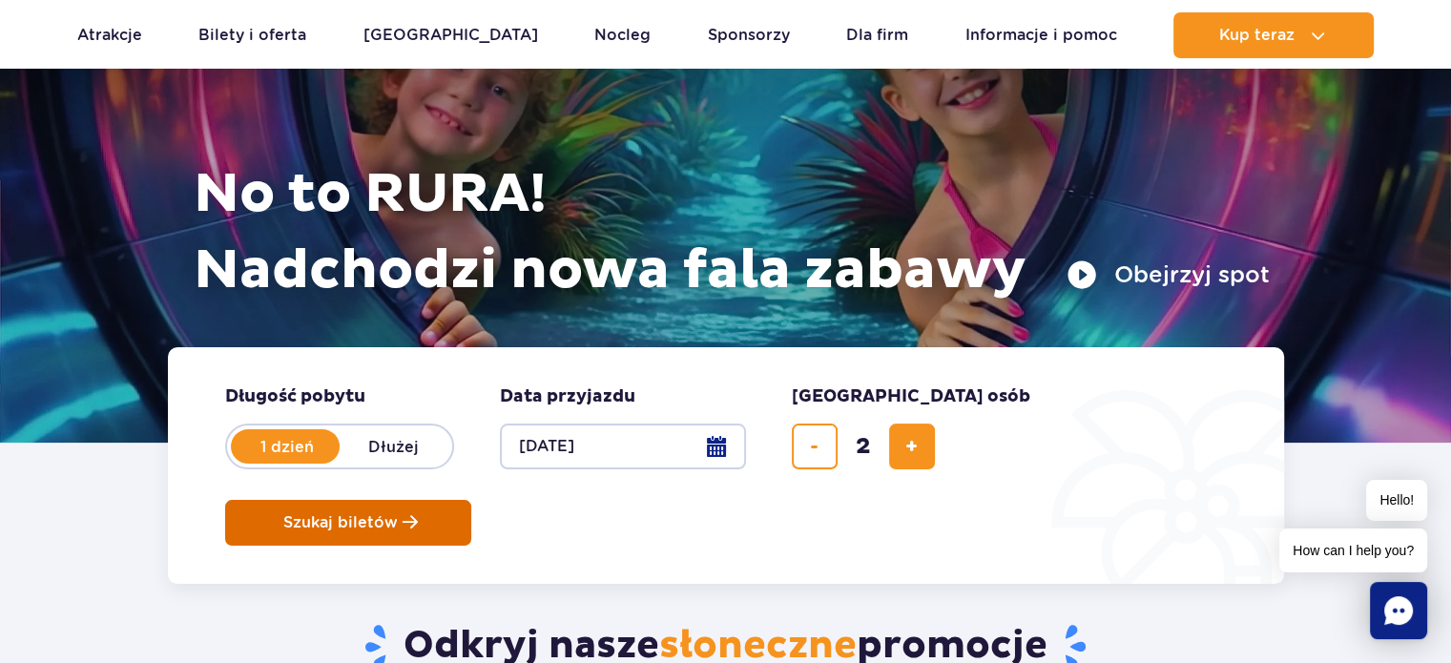
click at [398, 514] on span "Szukaj biletów" at bounding box center [340, 522] width 114 height 17
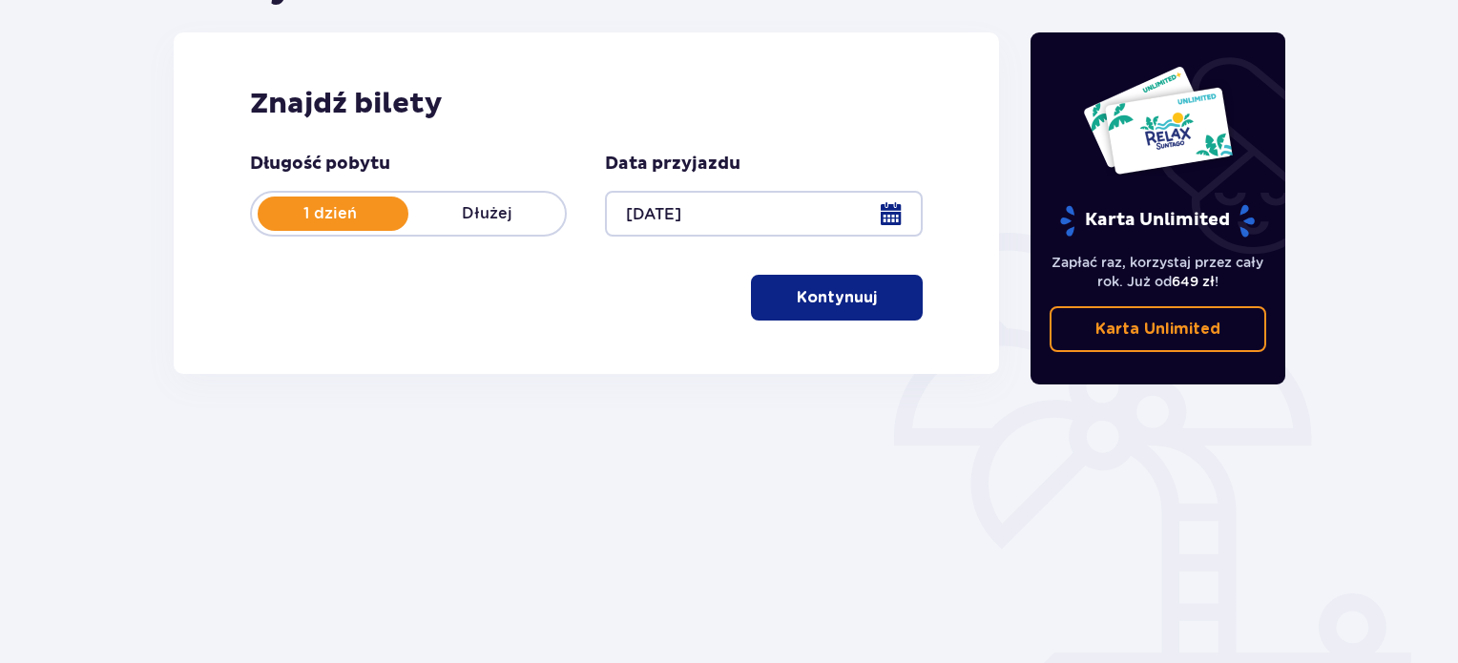
scroll to position [228, 0]
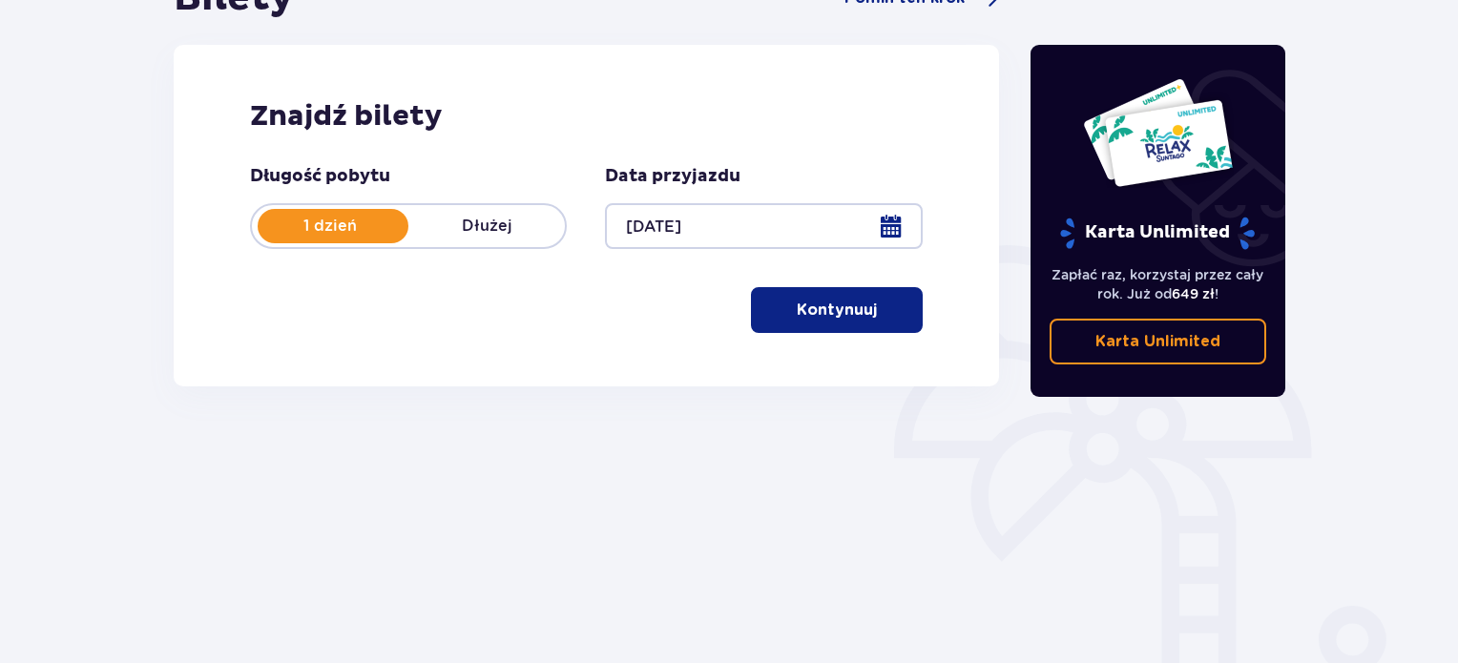
click at [823, 333] on div "Znajdź bilety Długość pobytu 1 dzień Dłużej Data przyjazdu 06.09.25 Kontynuuj" at bounding box center [586, 216] width 825 height 342
click at [828, 322] on button "Kontynuuj" at bounding box center [837, 310] width 172 height 46
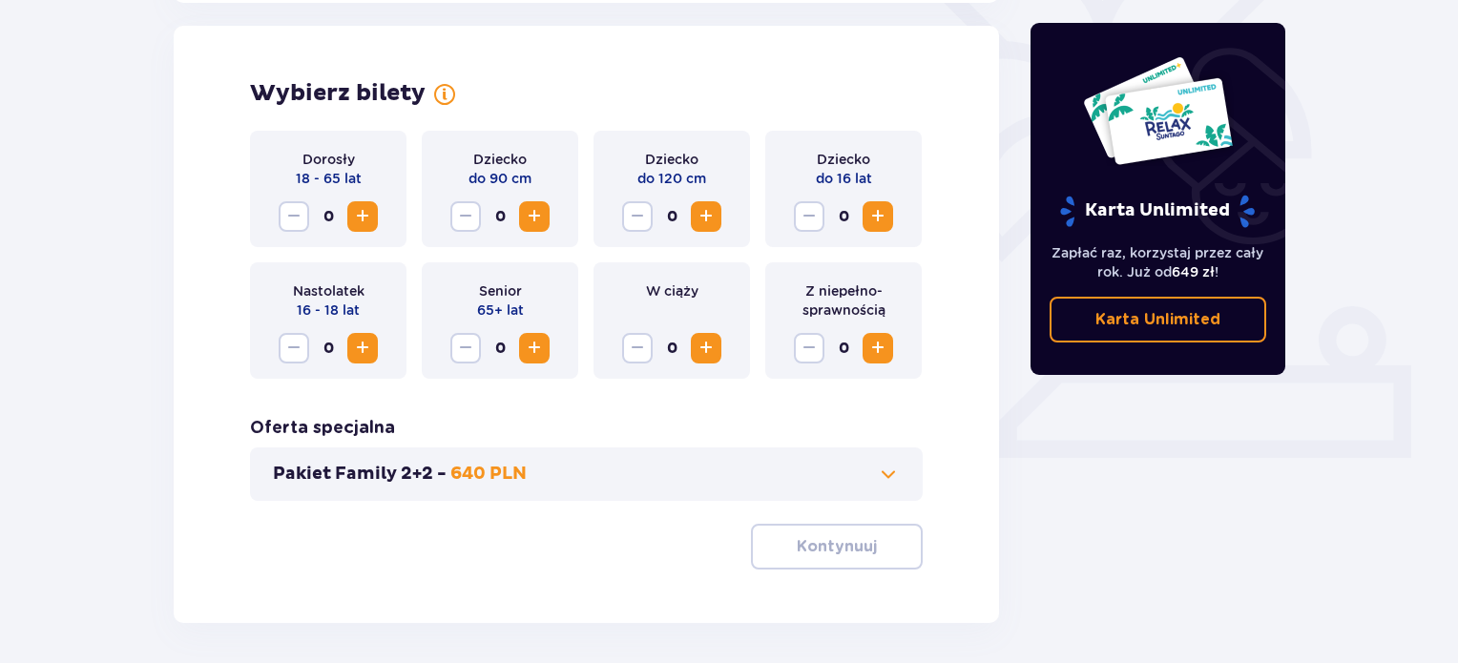
scroll to position [530, 0]
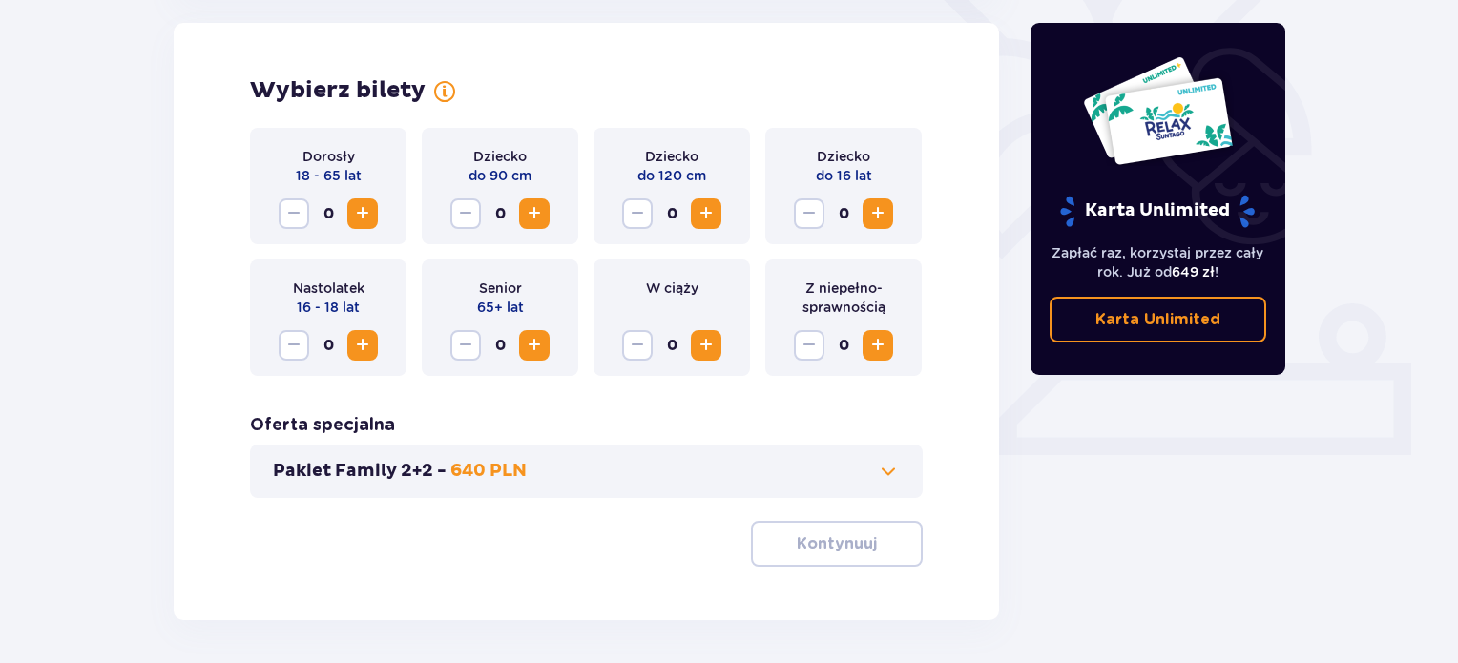
click at [368, 212] on span "Increase" at bounding box center [362, 213] width 23 height 23
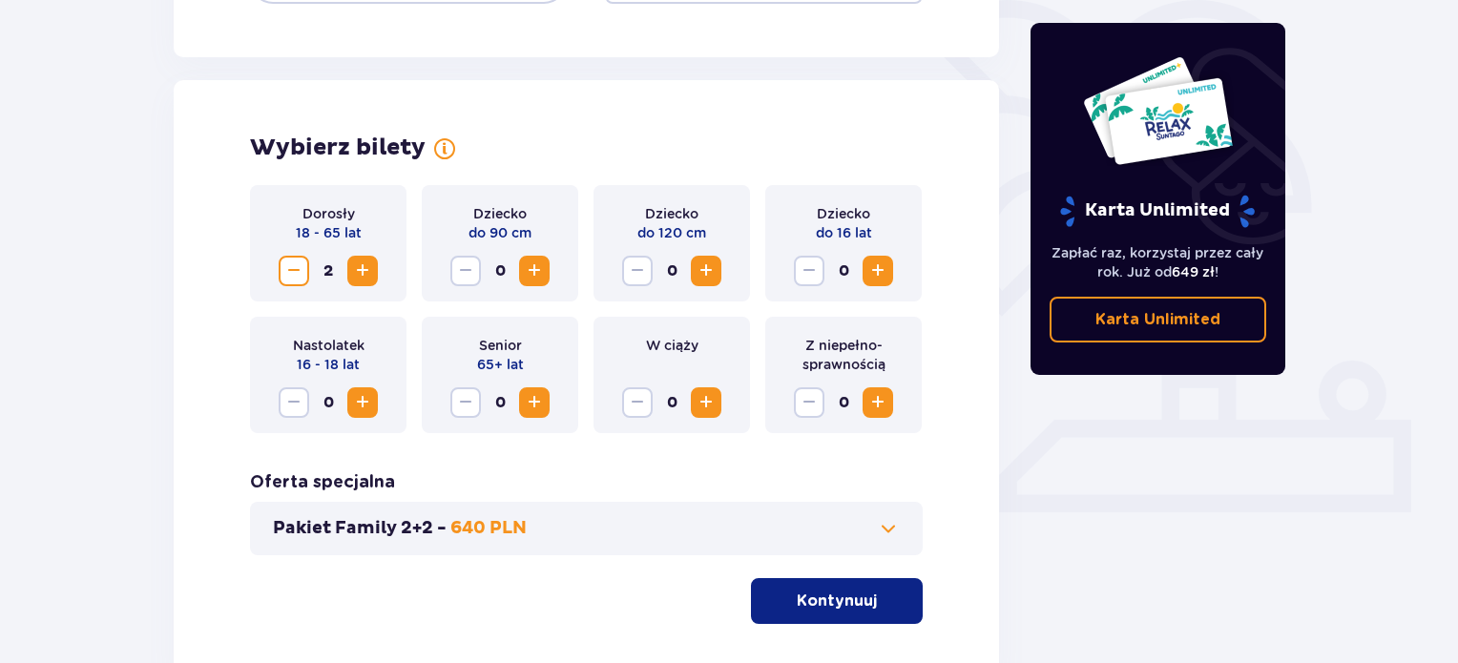
scroll to position [500, 0]
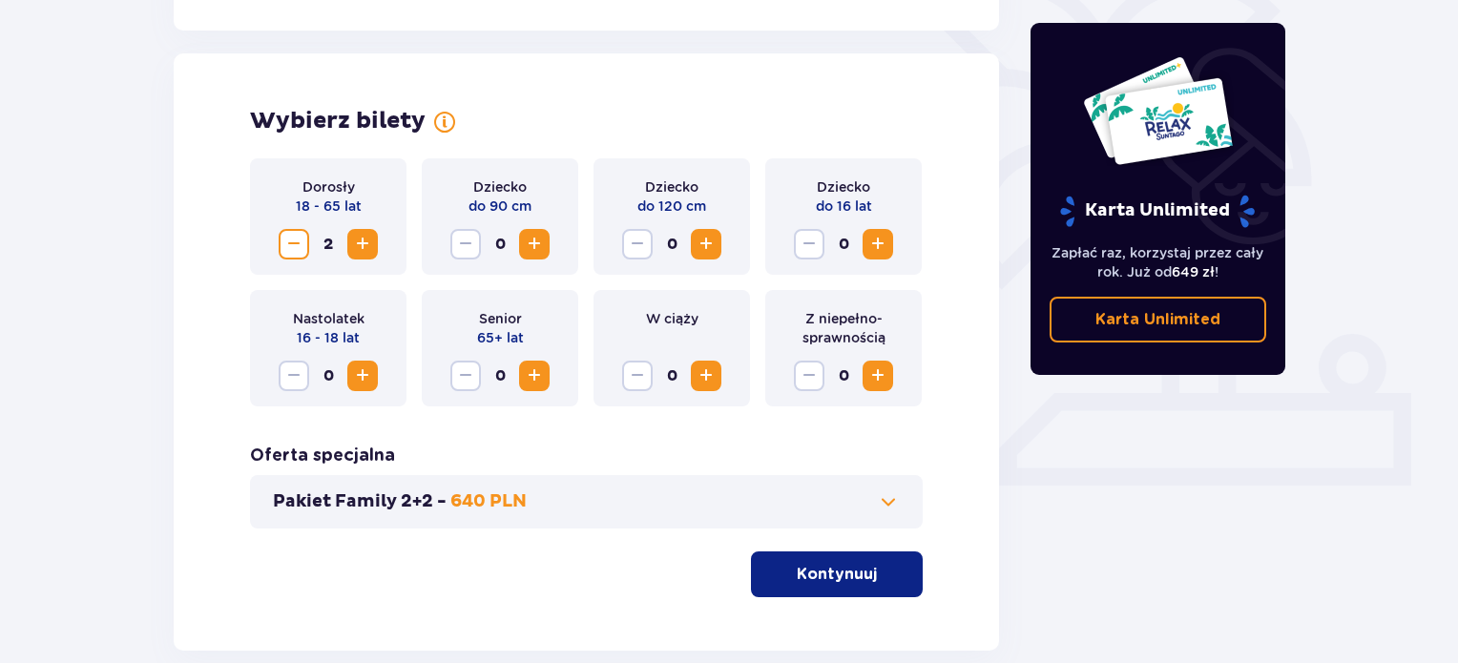
click at [601, 487] on div "Pakiet Family 2+2 - 640 PLN" at bounding box center [586, 501] width 673 height 53
click at [596, 503] on button "Pakiet Family 2+2 - 640 PLN" at bounding box center [586, 501] width 627 height 23
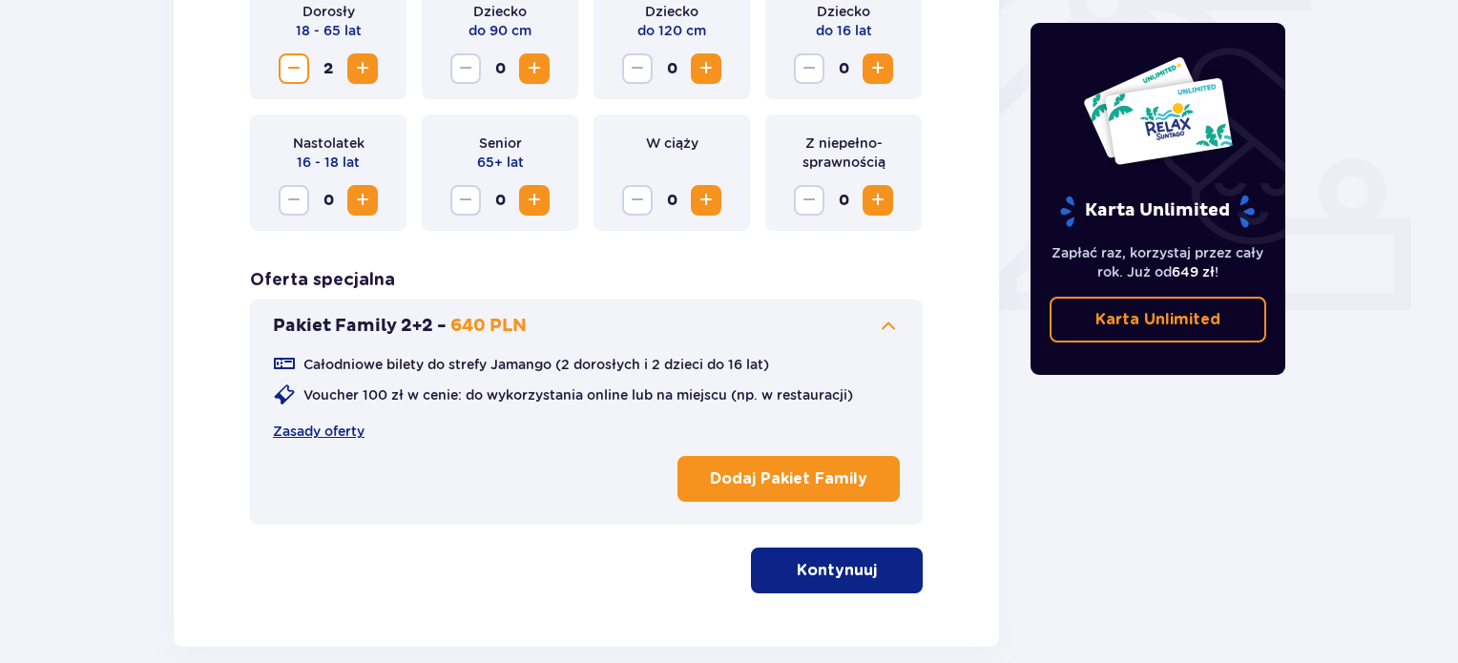
scroll to position [754, 0]
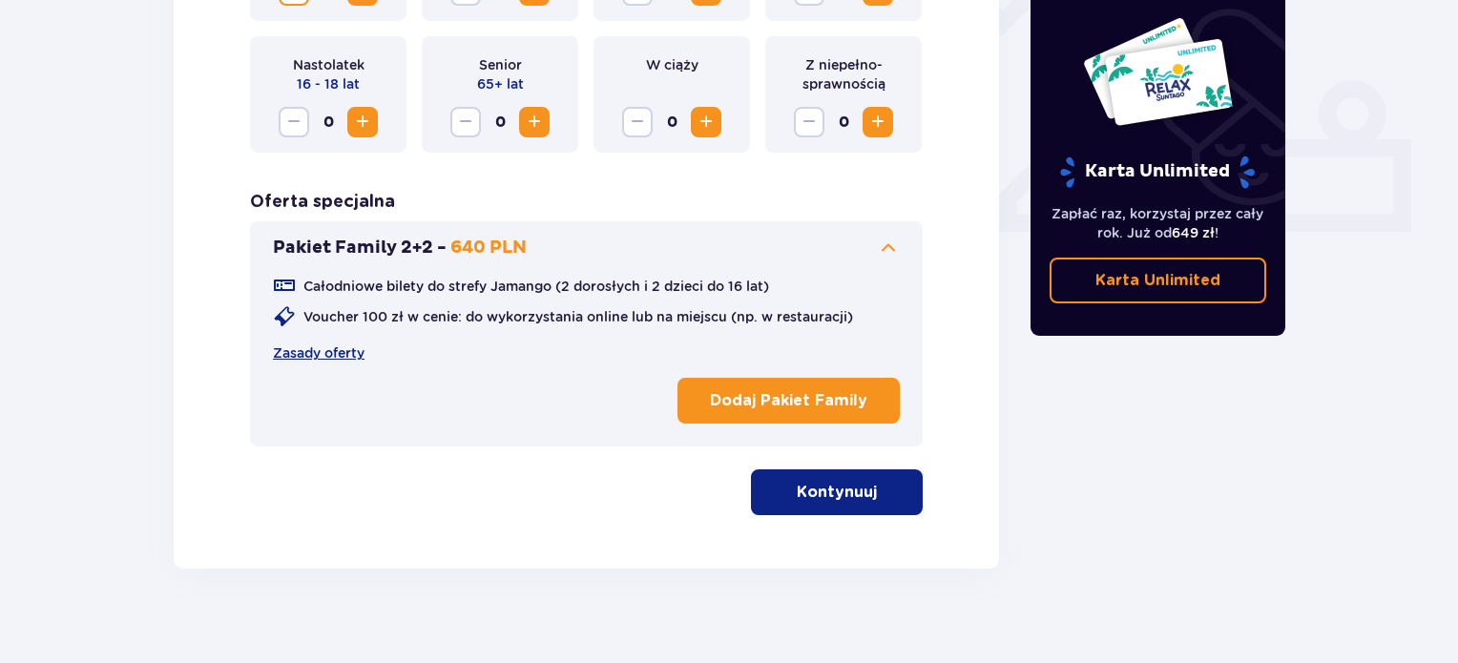
click at [815, 508] on button "Kontynuuj" at bounding box center [837, 492] width 172 height 46
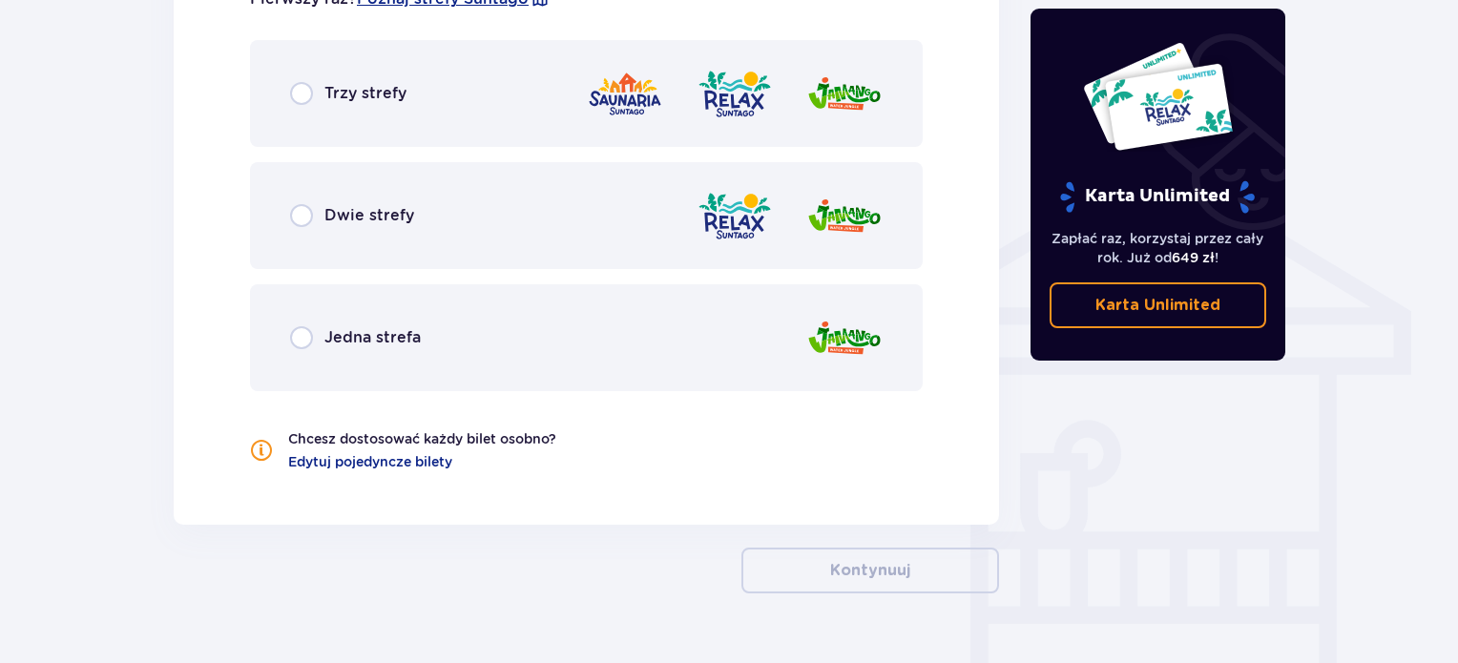
scroll to position [1397, 0]
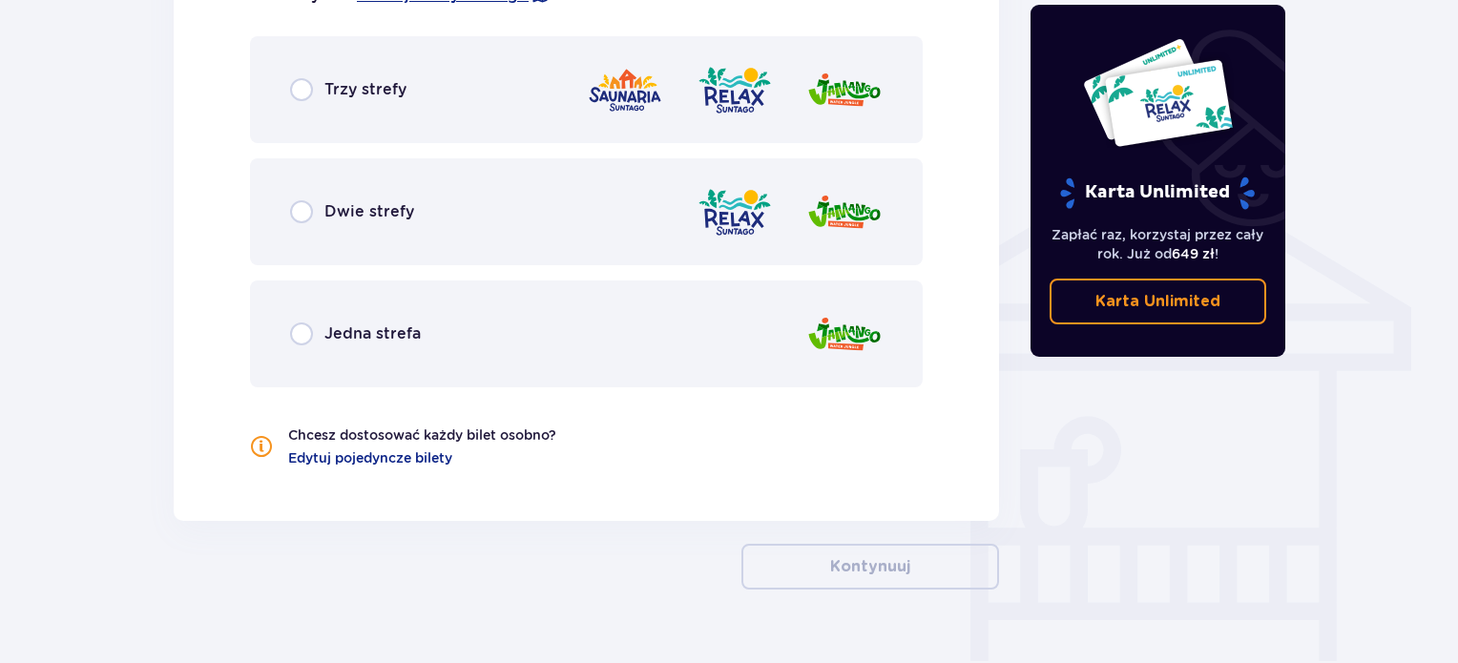
click at [507, 86] on div "Trzy strefy" at bounding box center [586, 89] width 673 height 107
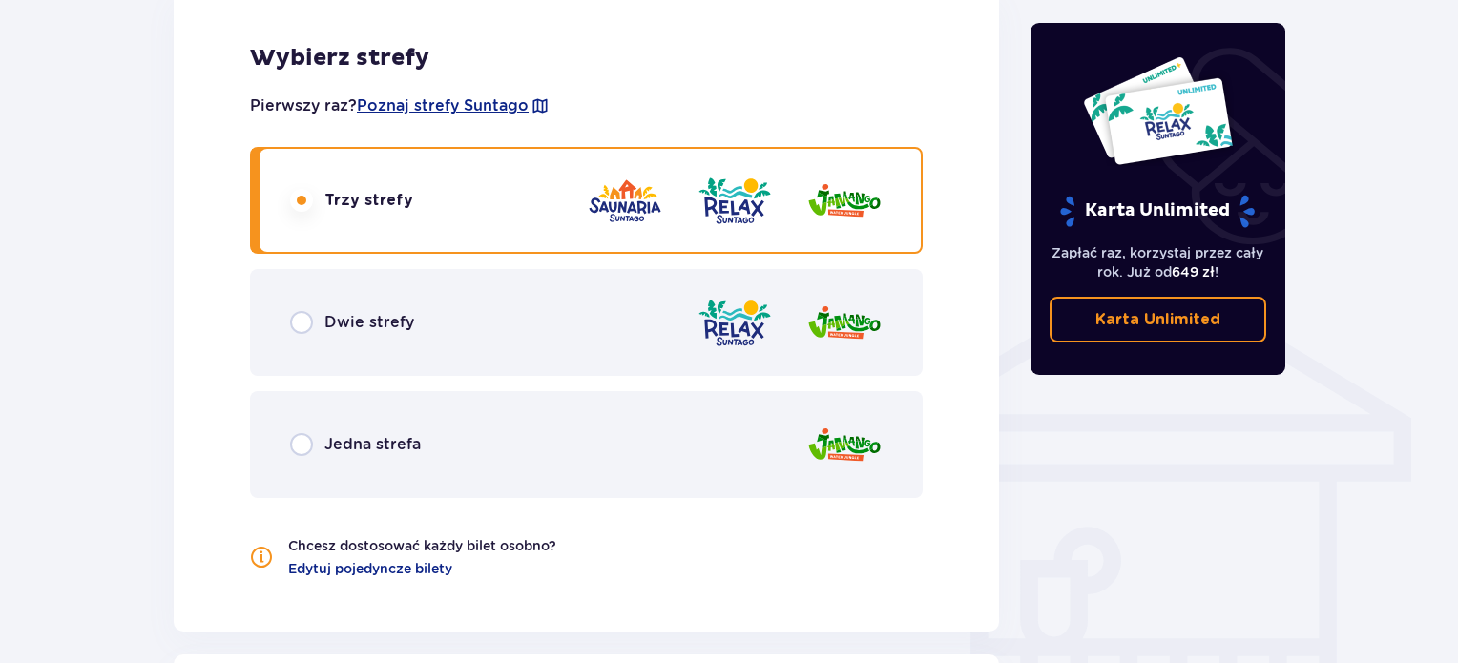
click at [380, 434] on p "Jedna strefa" at bounding box center [372, 444] width 96 height 21
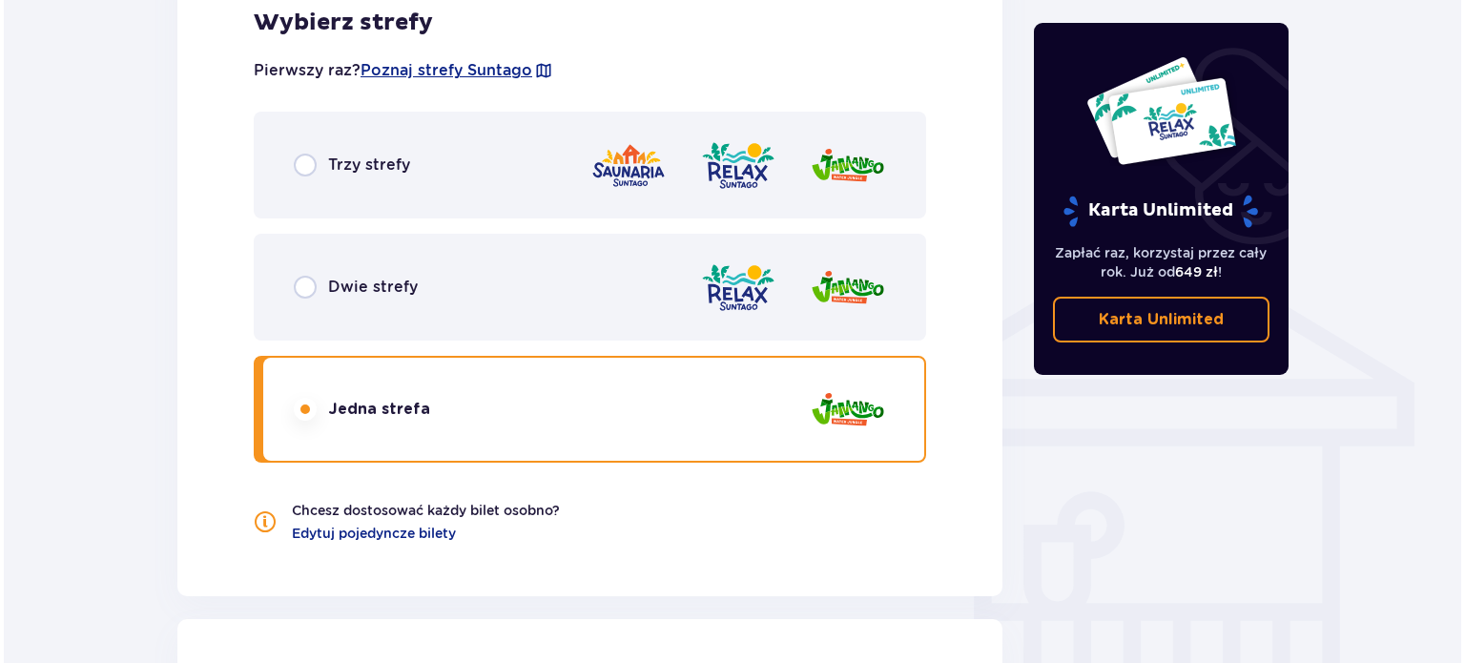
scroll to position [1314, 0]
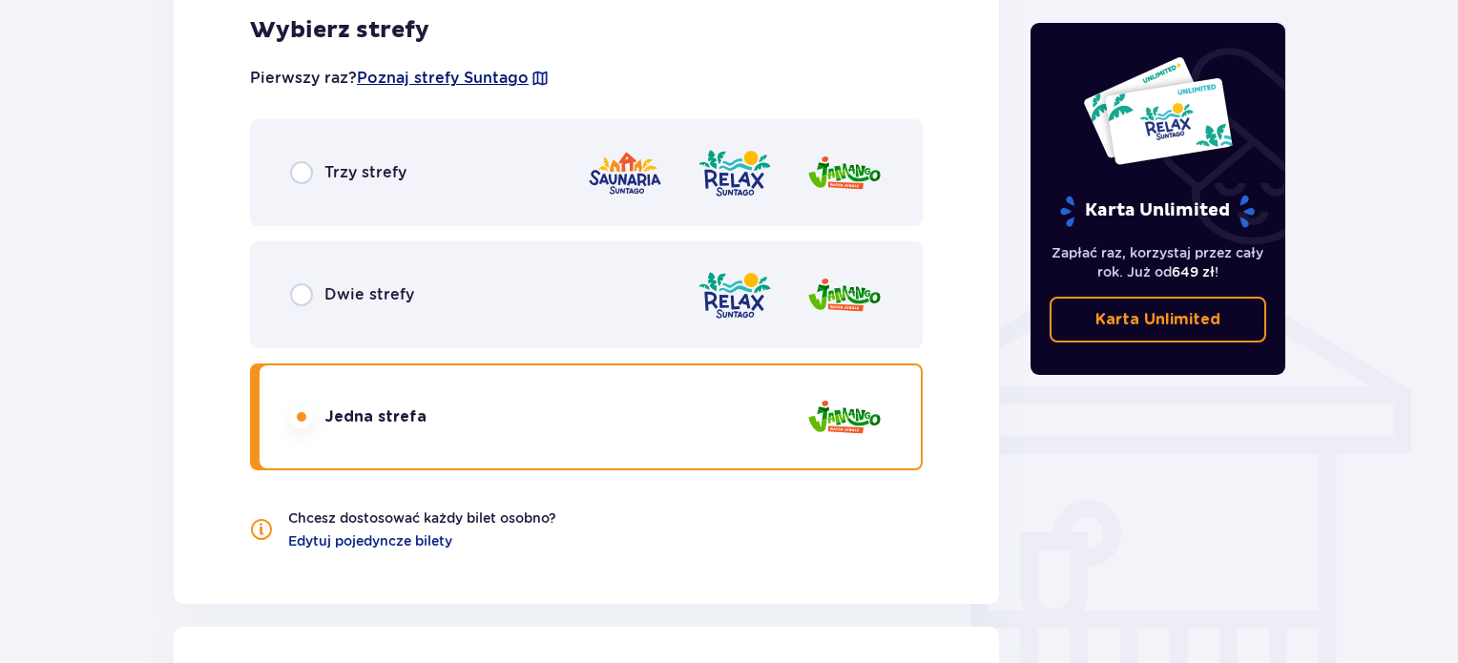
click at [411, 85] on span "Poznaj strefy Suntago" at bounding box center [443, 78] width 172 height 21
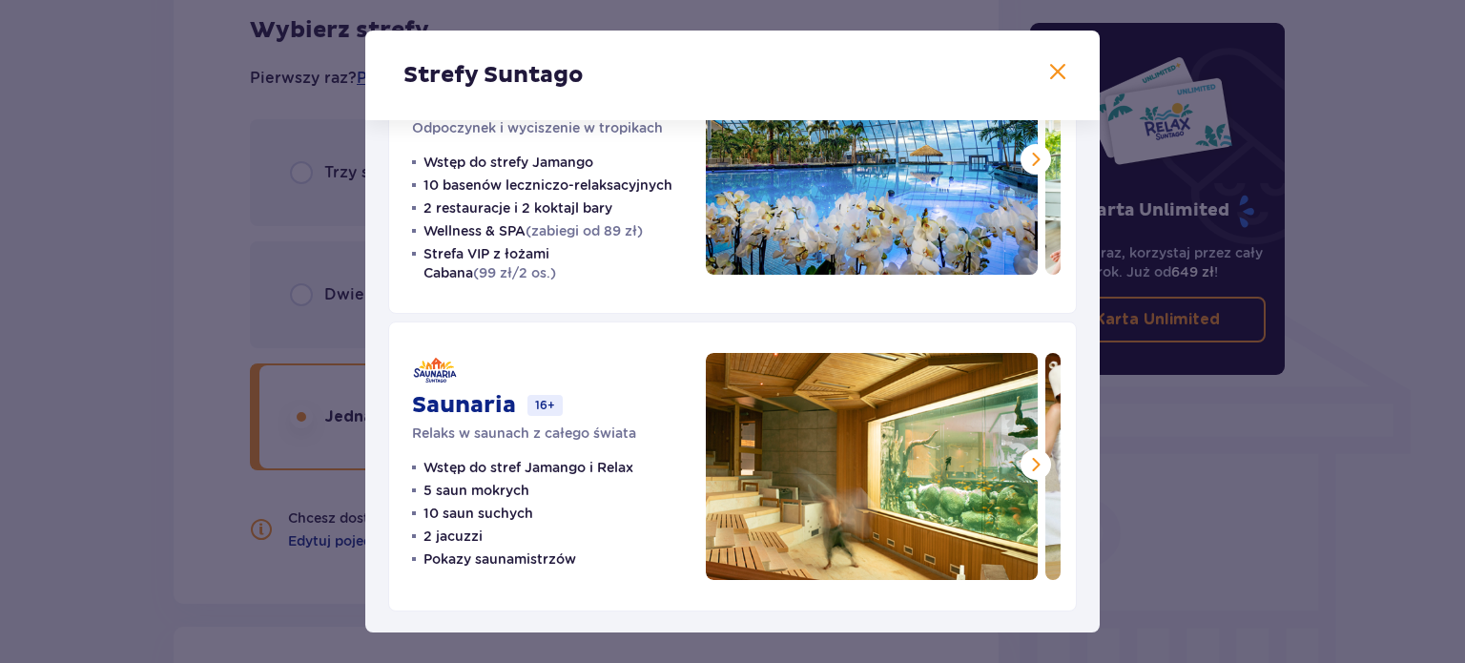
scroll to position [432, 0]
click at [1061, 72] on span at bounding box center [1057, 72] width 23 height 23
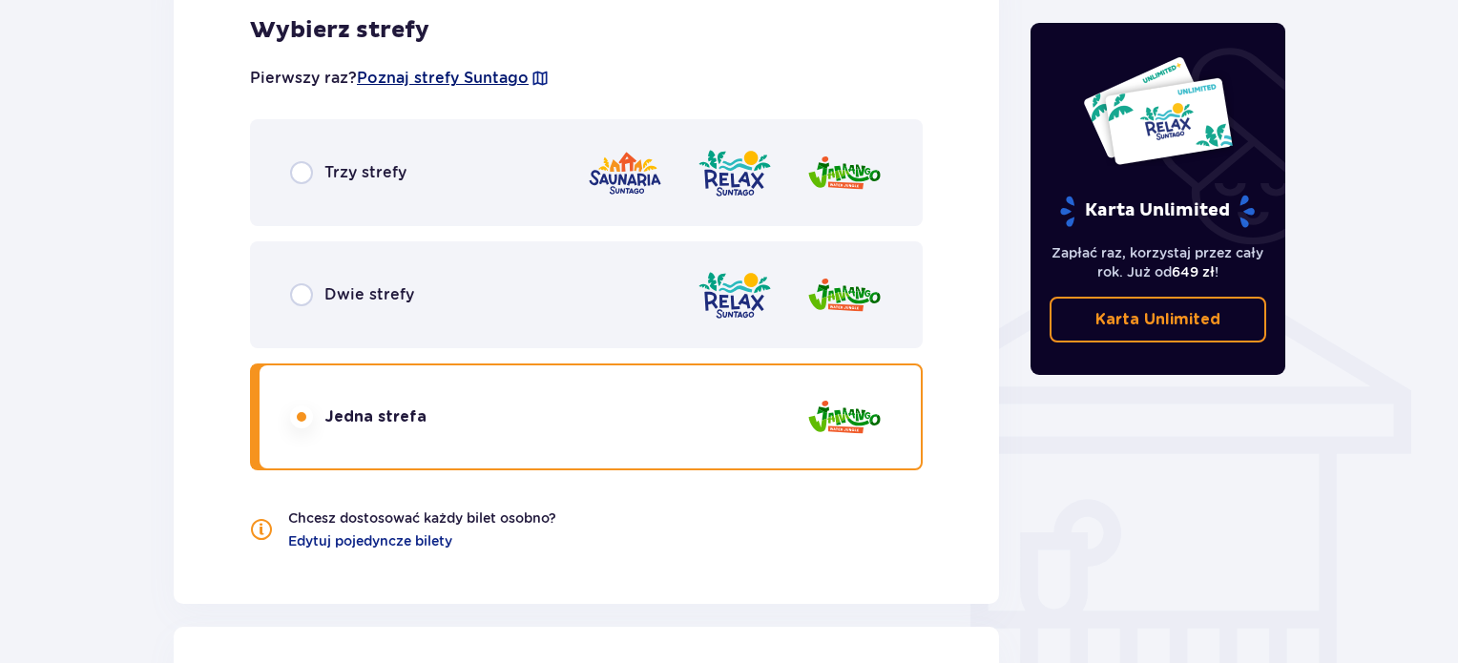
click at [424, 79] on span "Poznaj strefy Suntago" at bounding box center [443, 78] width 172 height 21
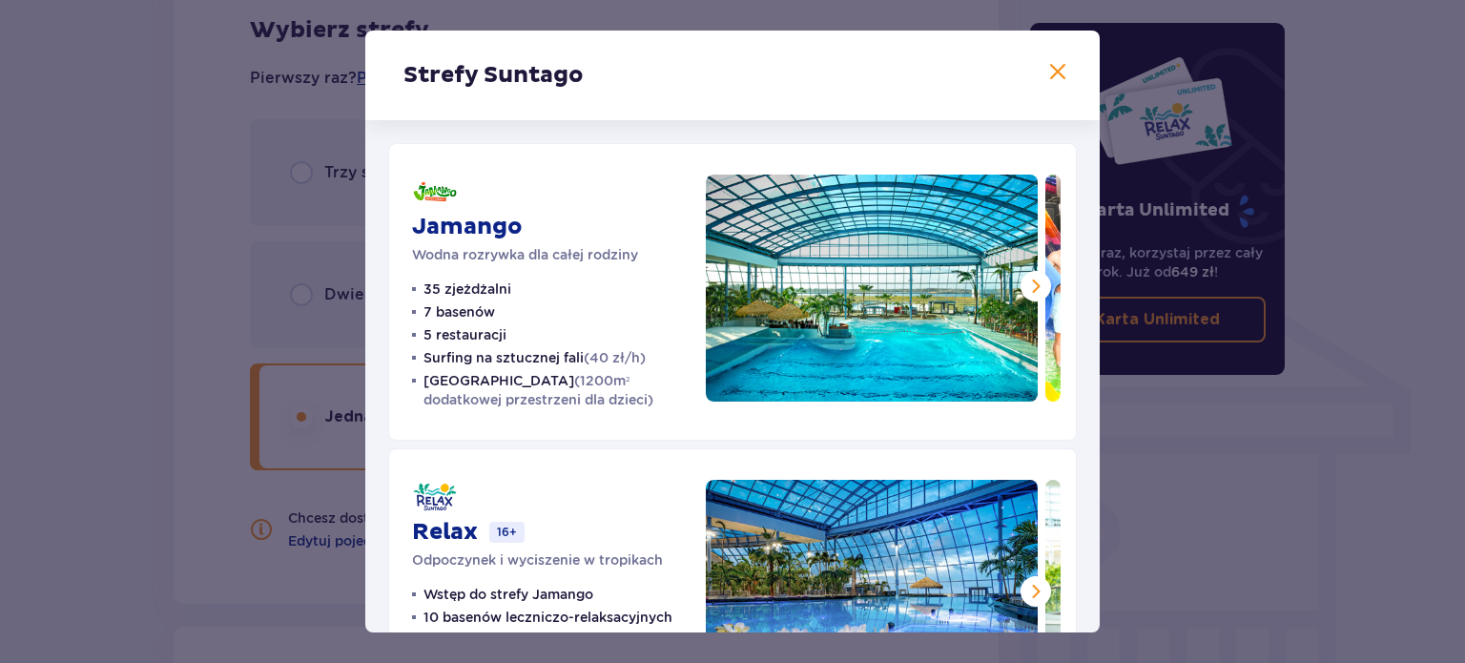
click at [250, 335] on div "Strefy Suntago Jamango Wodna rozrywka dla całej rodziny 35 zjeżdżalni 7 basenów…" at bounding box center [732, 331] width 1465 height 663
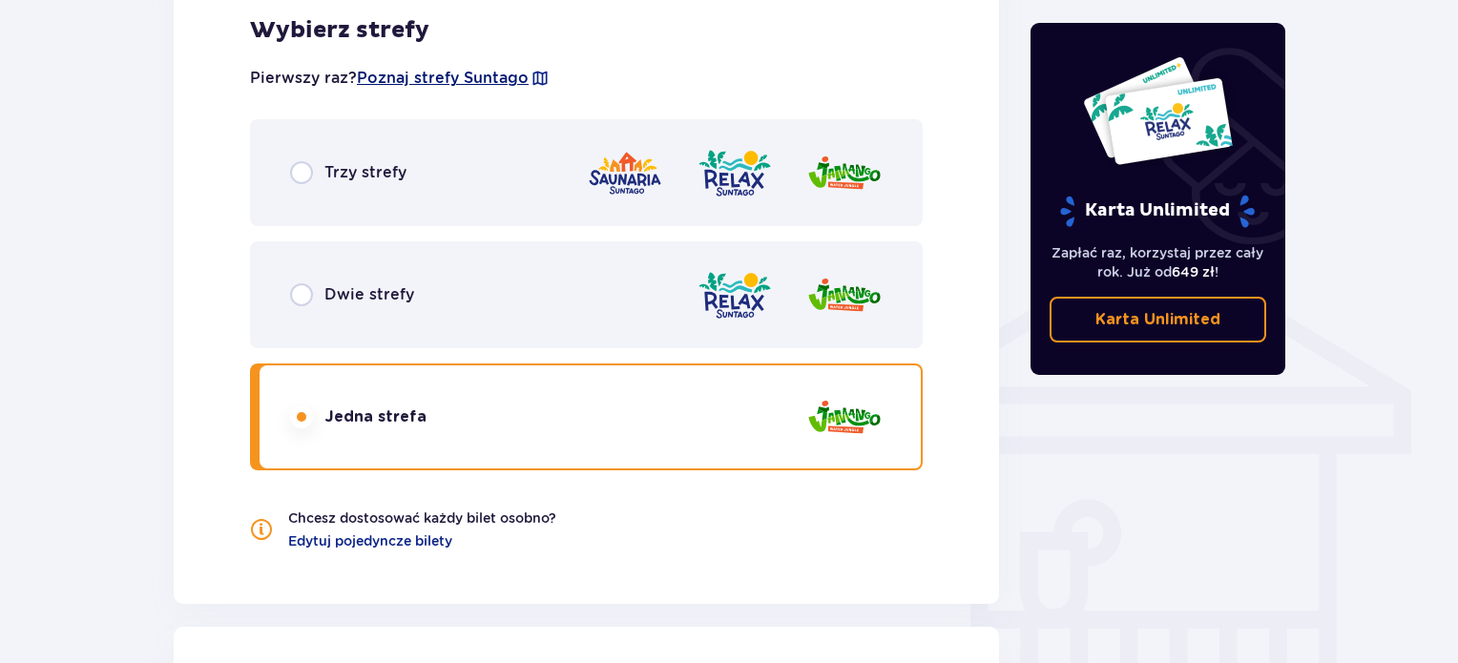
click at [464, 75] on span "Poznaj strefy Suntago" at bounding box center [443, 78] width 172 height 21
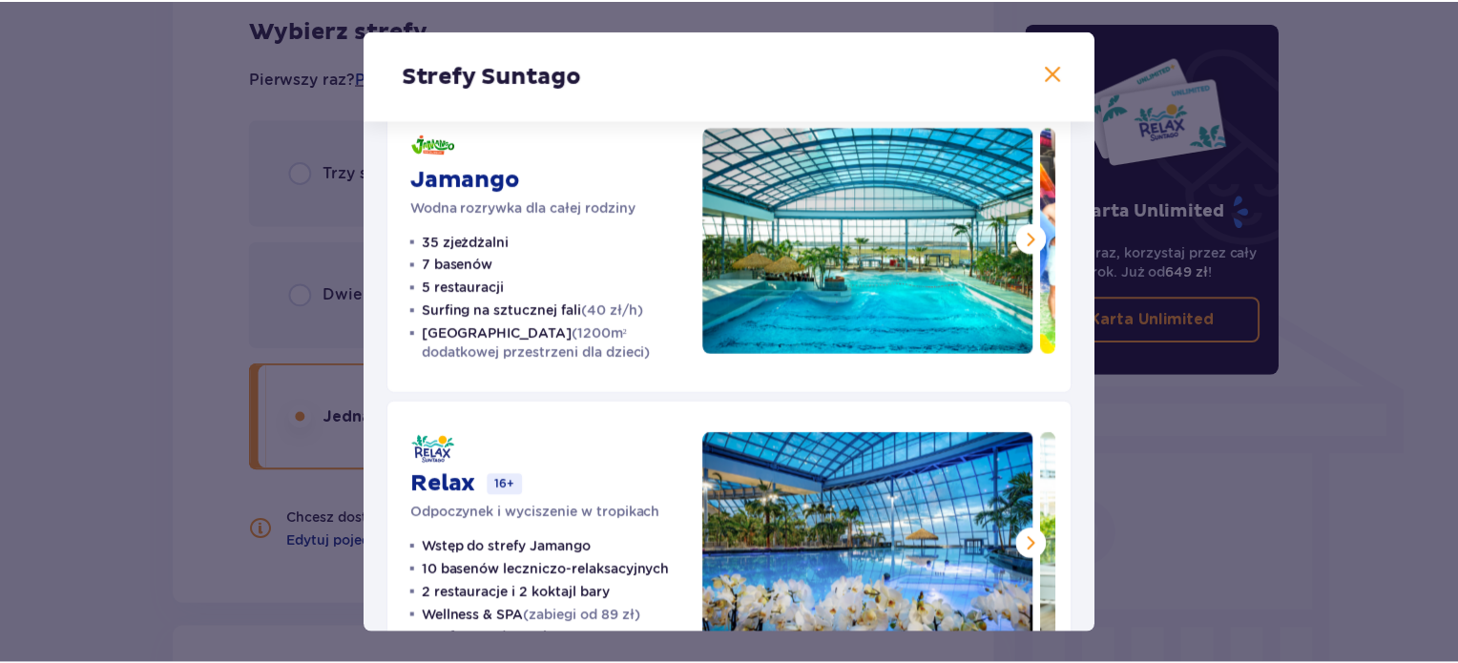
scroll to position [49, 0]
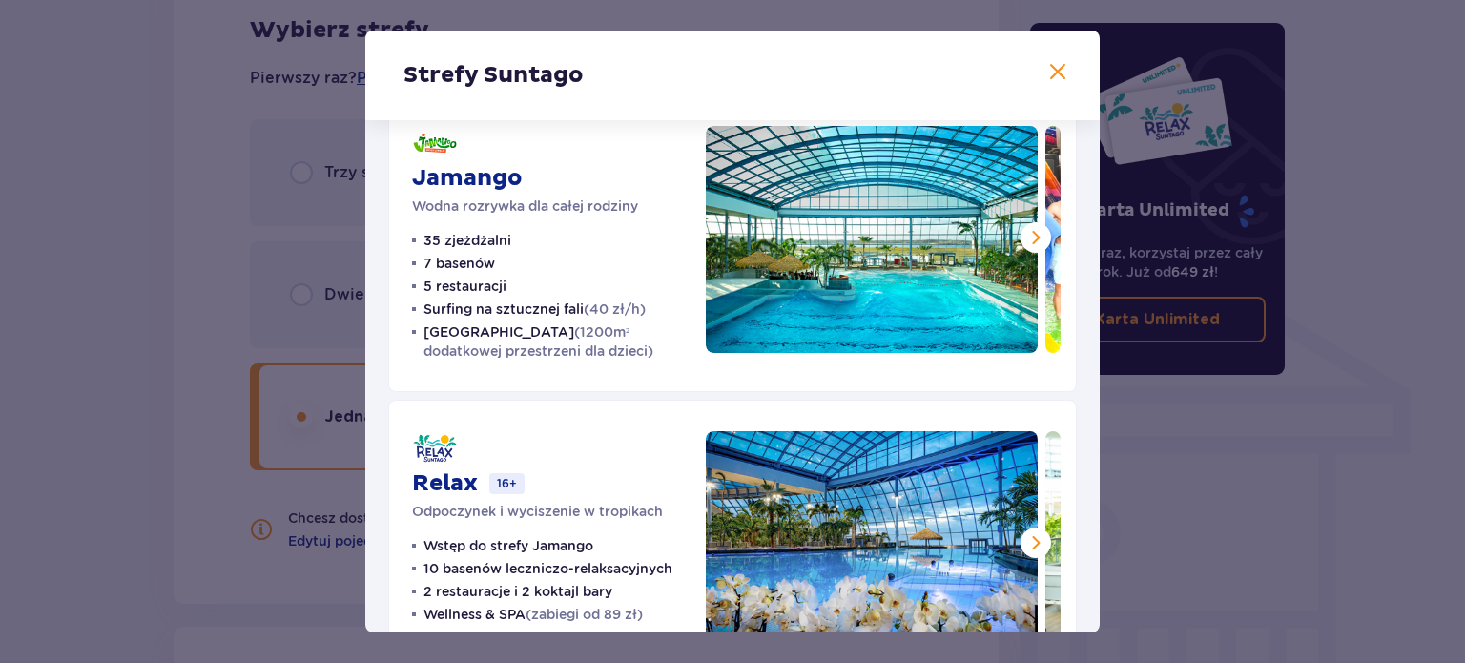
click at [1049, 73] on span at bounding box center [1057, 72] width 23 height 23
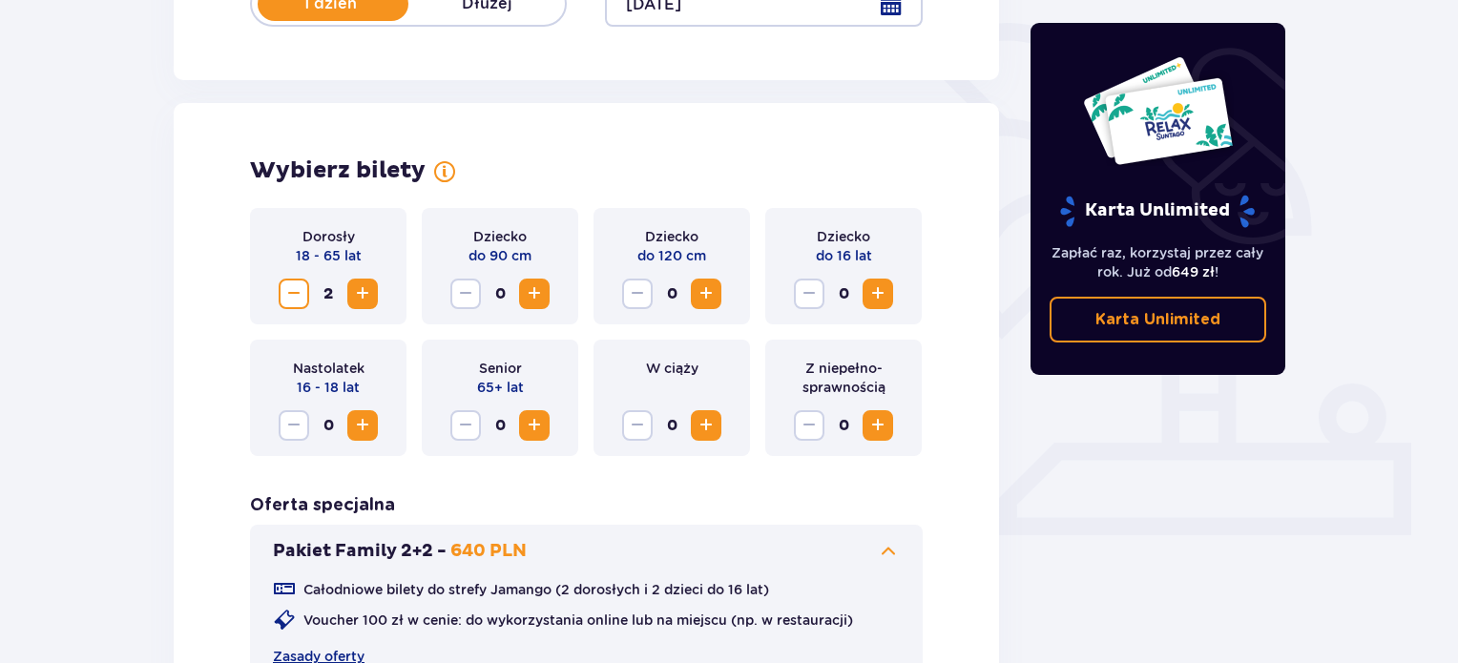
scroll to position [446, 0]
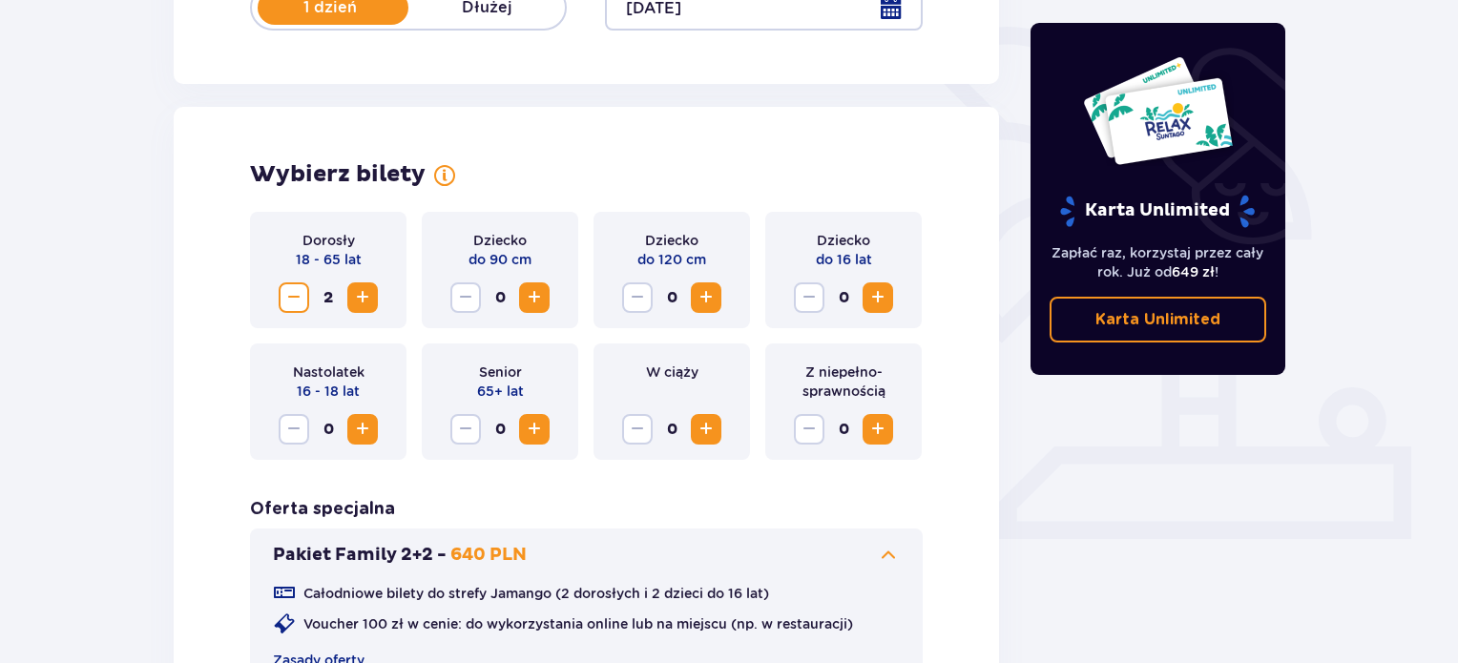
click at [367, 307] on span "Increase" at bounding box center [362, 297] width 23 height 23
click at [356, 430] on span "Increase" at bounding box center [362, 429] width 23 height 23
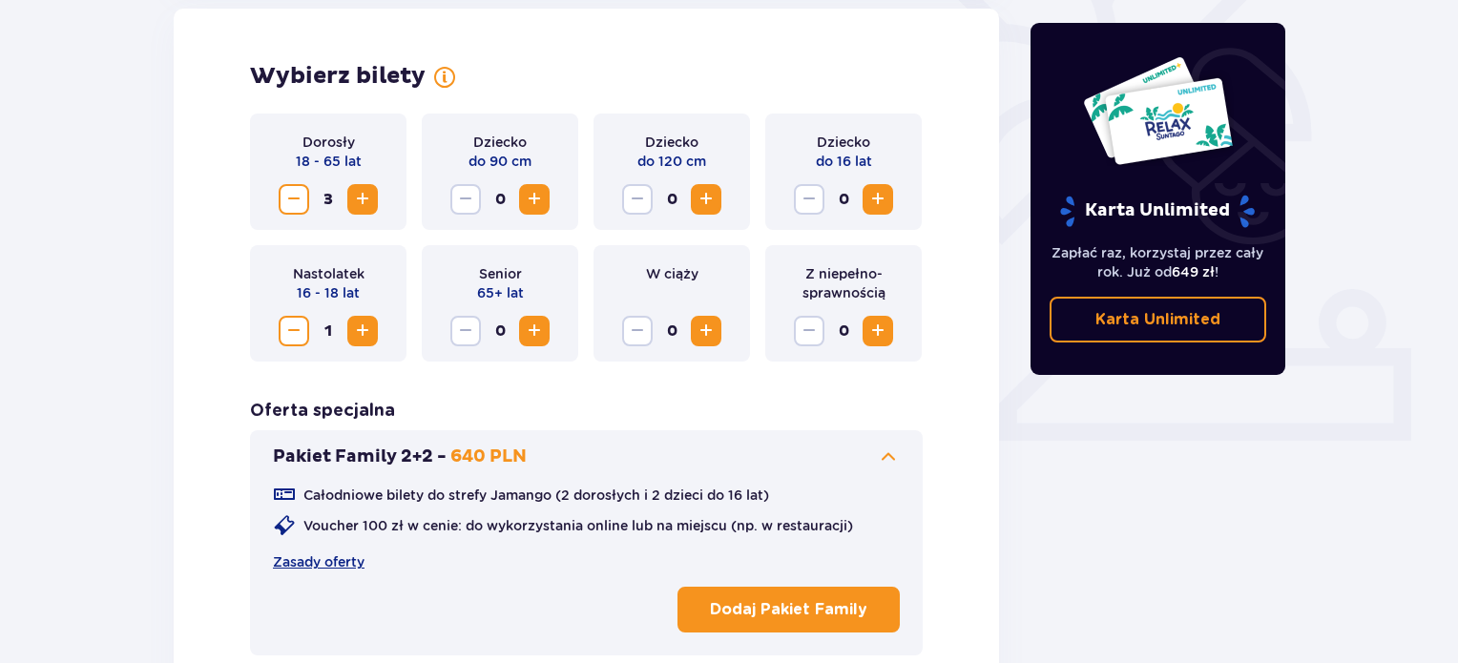
scroll to position [537, 0]
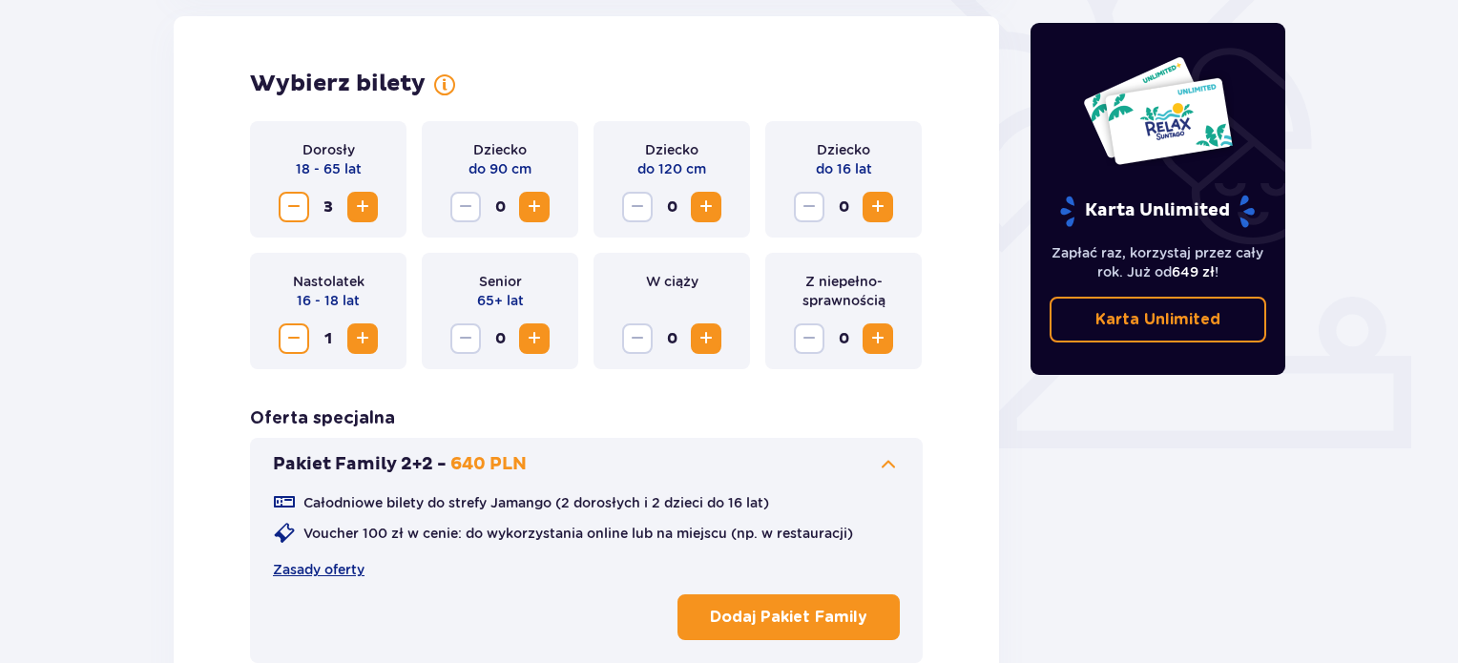
drag, startPoint x: 519, startPoint y: 224, endPoint x: 431, endPoint y: 419, distance: 213.5
click at [431, 419] on div "Oferta specjalna Pakiet Family 2+2 - 640 PLN Całodniowe bilety do strefy Jamang…" at bounding box center [586, 535] width 673 height 256
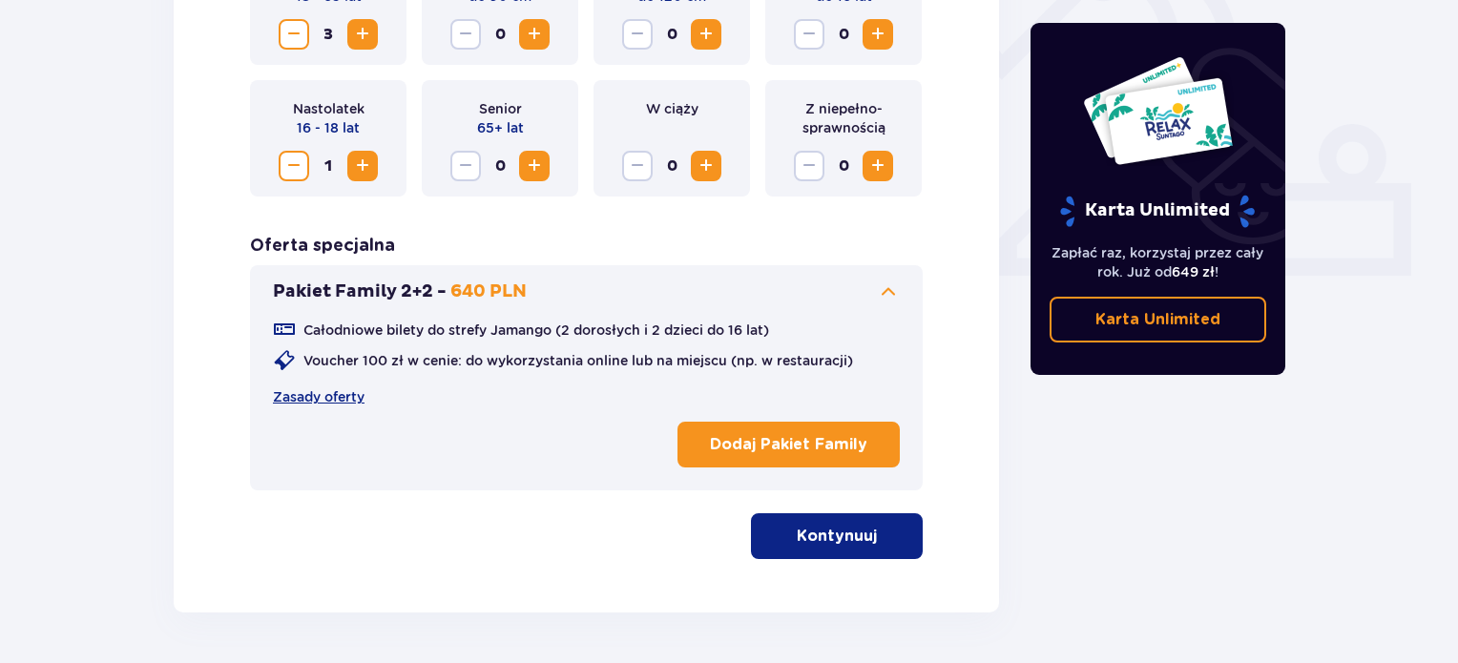
scroll to position [712, 0]
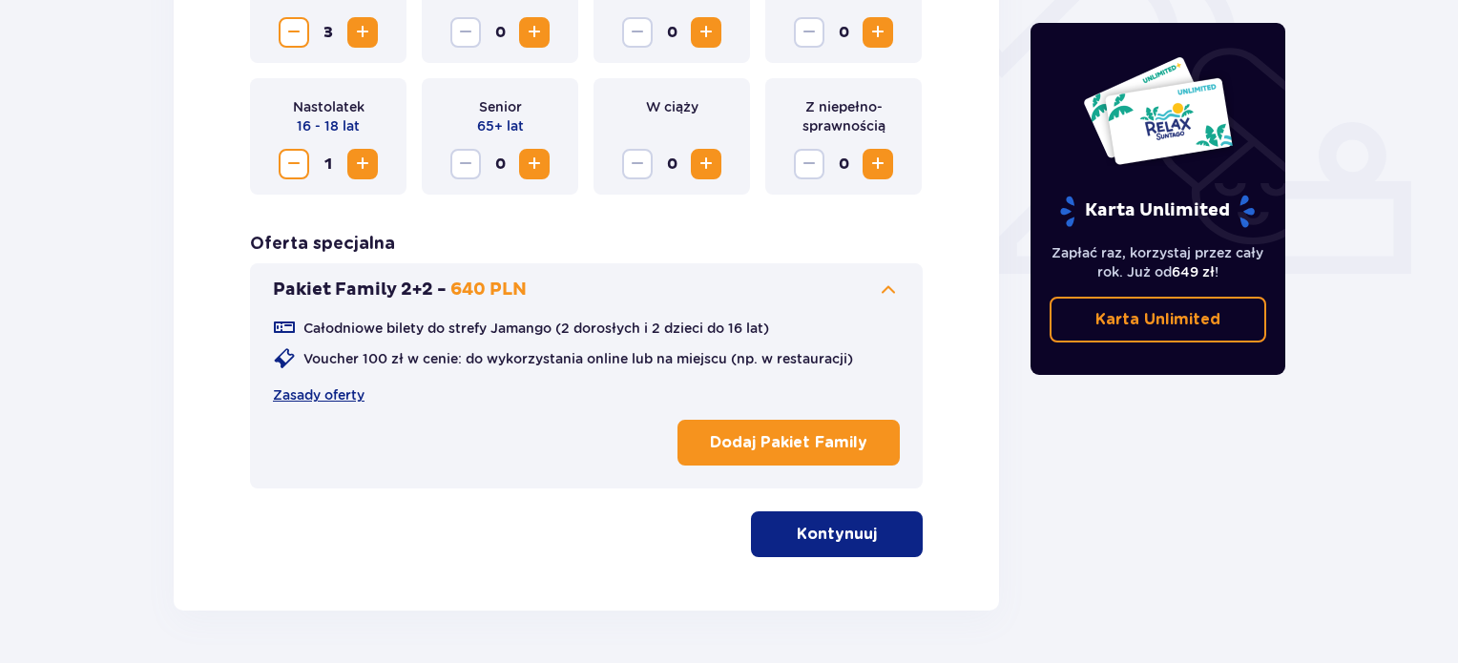
click at [859, 541] on p "Kontynuuj" at bounding box center [837, 534] width 80 height 21
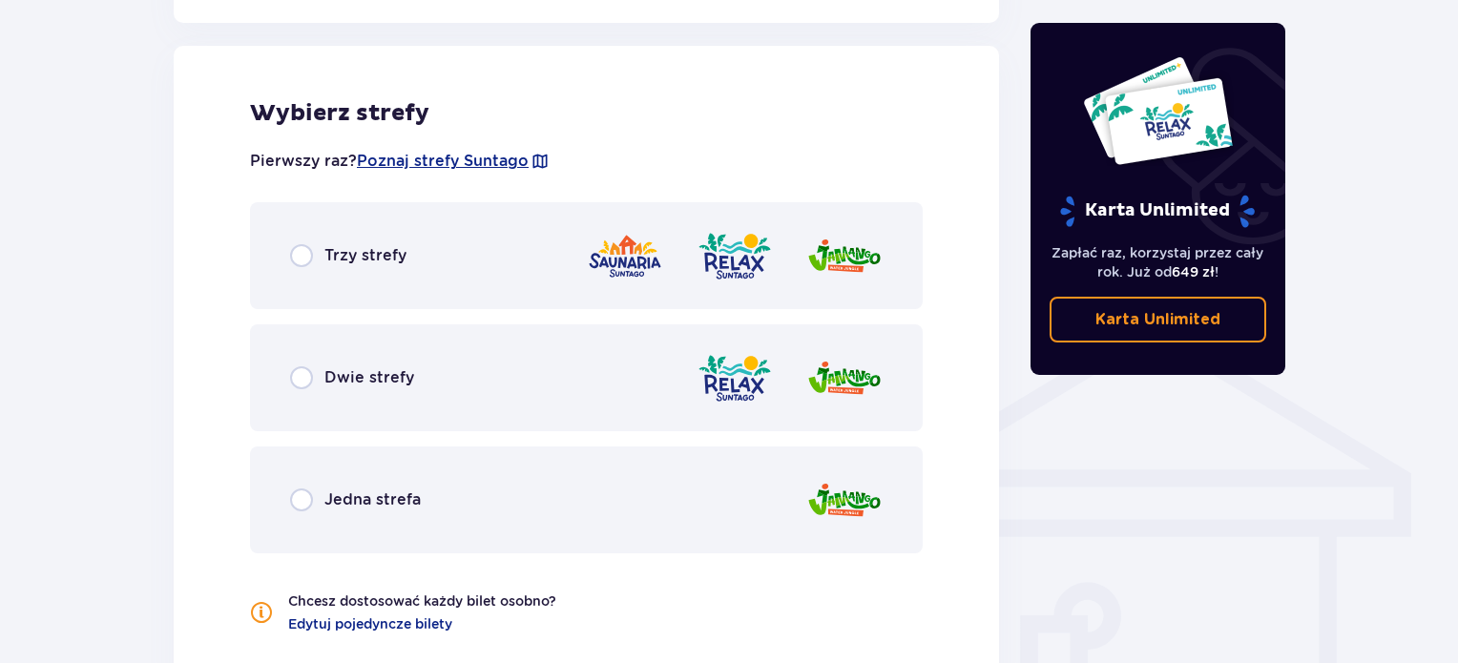
click at [850, 519] on img at bounding box center [844, 500] width 76 height 54
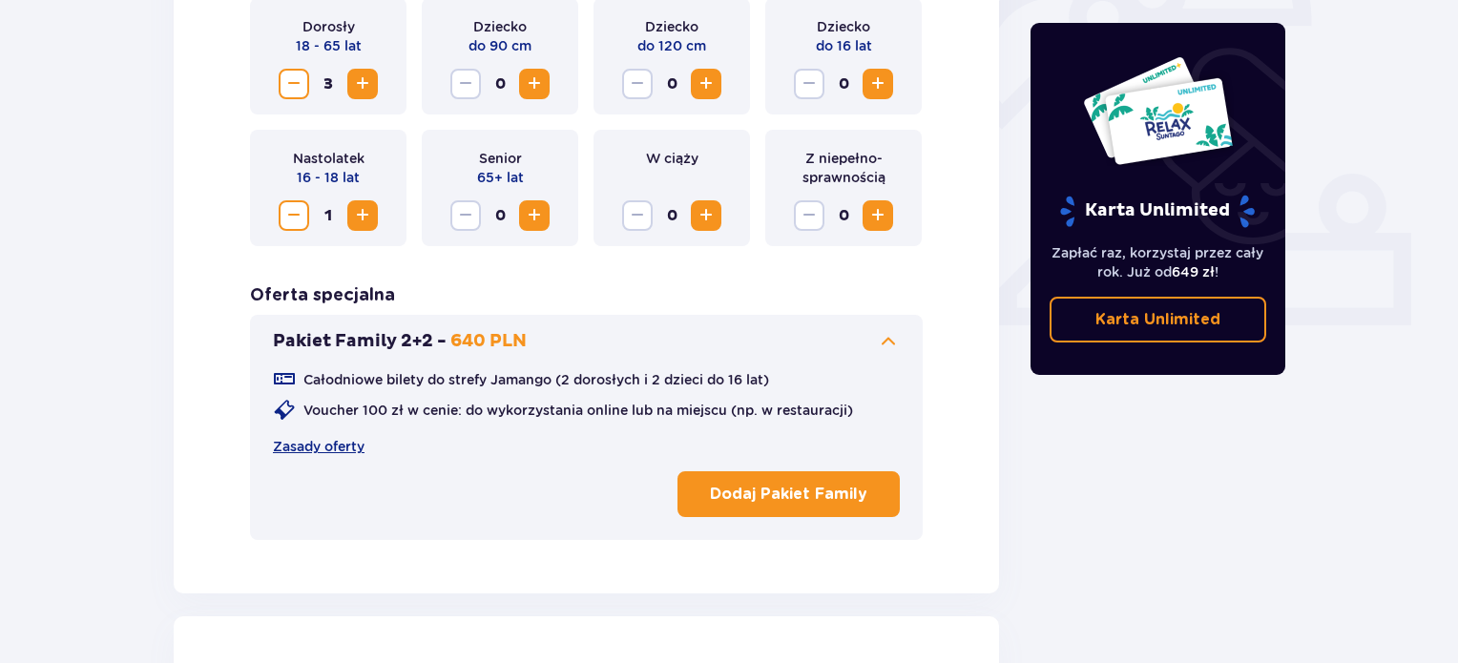
scroll to position [650, 0]
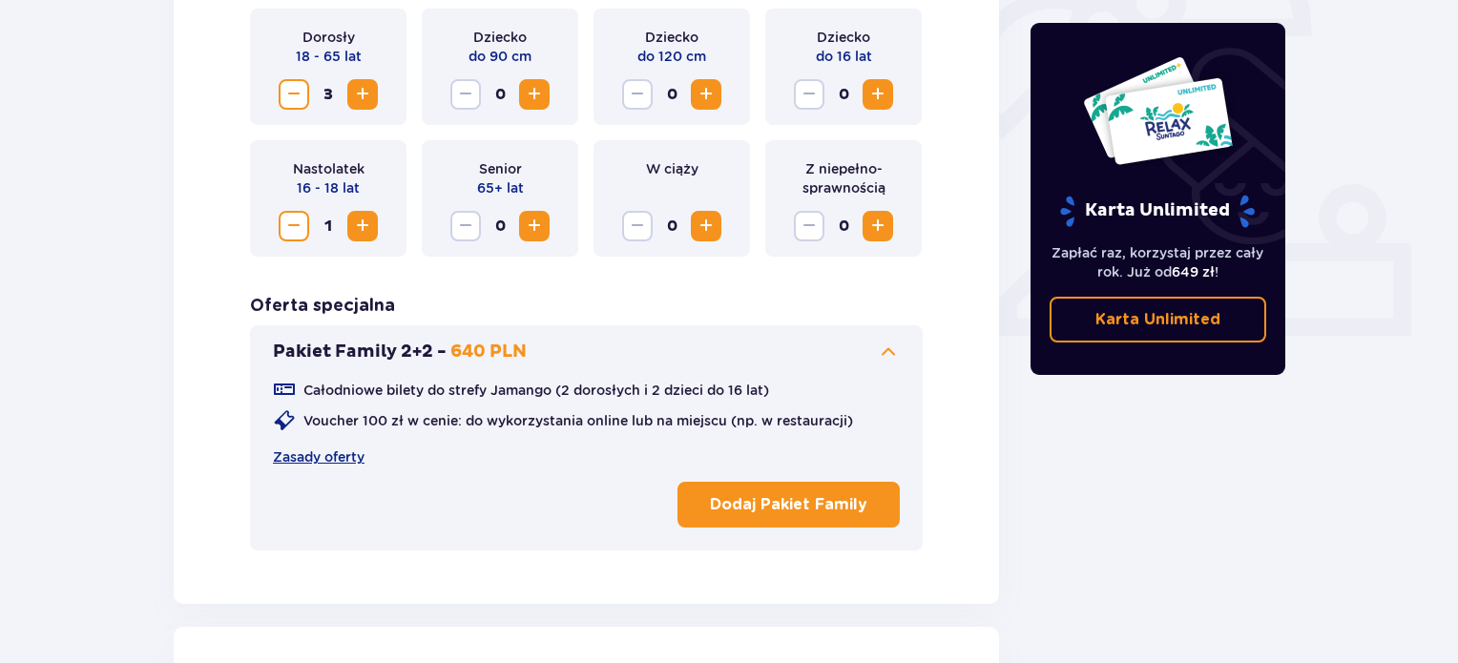
click at [280, 215] on button "Decrease" at bounding box center [294, 226] width 31 height 31
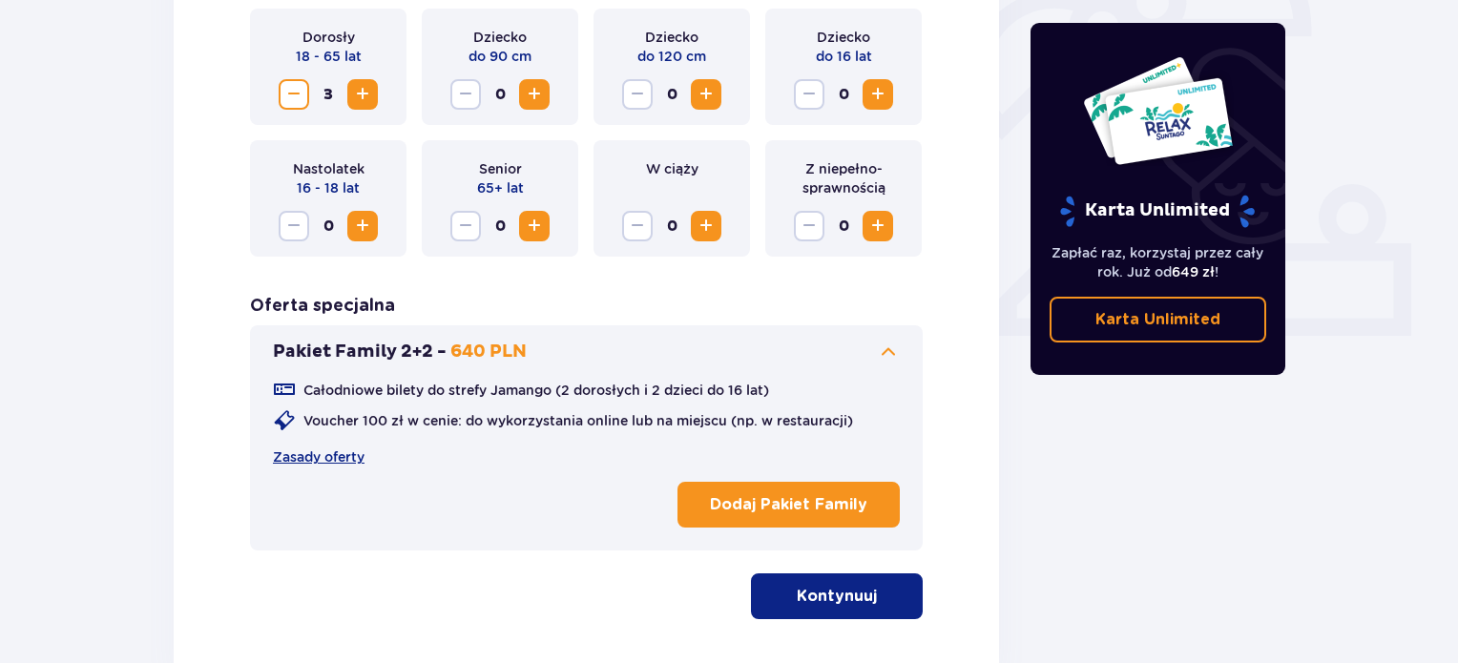
click at [363, 86] on span "Increase" at bounding box center [362, 94] width 23 height 23
click at [801, 606] on p "Kontynuuj" at bounding box center [837, 596] width 80 height 21
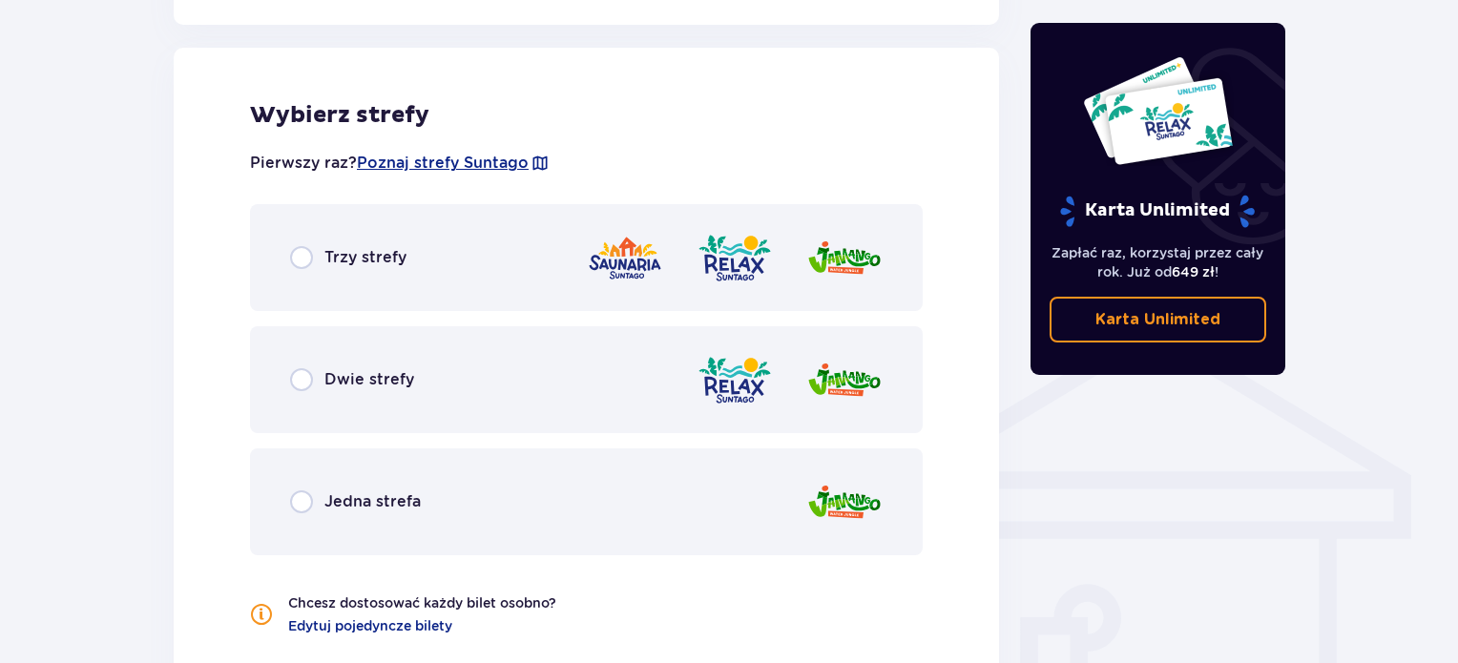
scroll to position [1231, 0]
click at [698, 488] on div "Jedna strefa" at bounding box center [586, 499] width 673 height 107
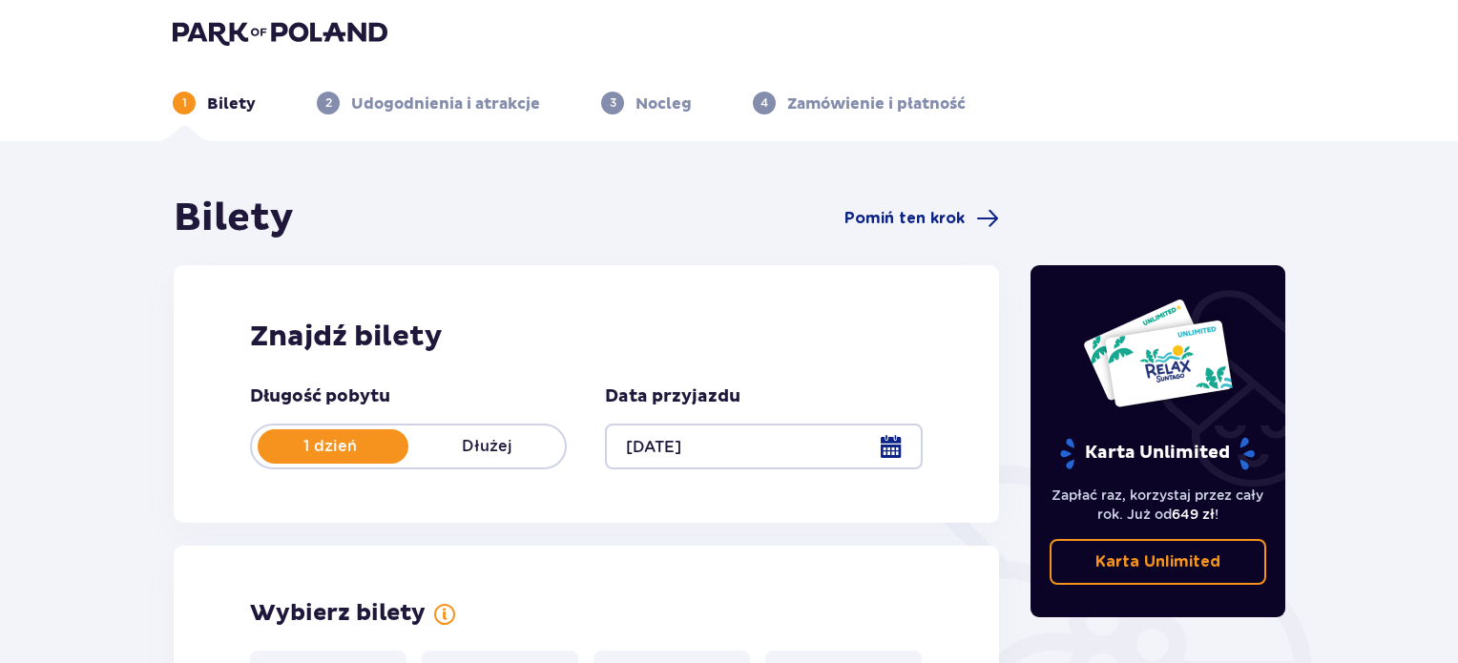
scroll to position [0, 0]
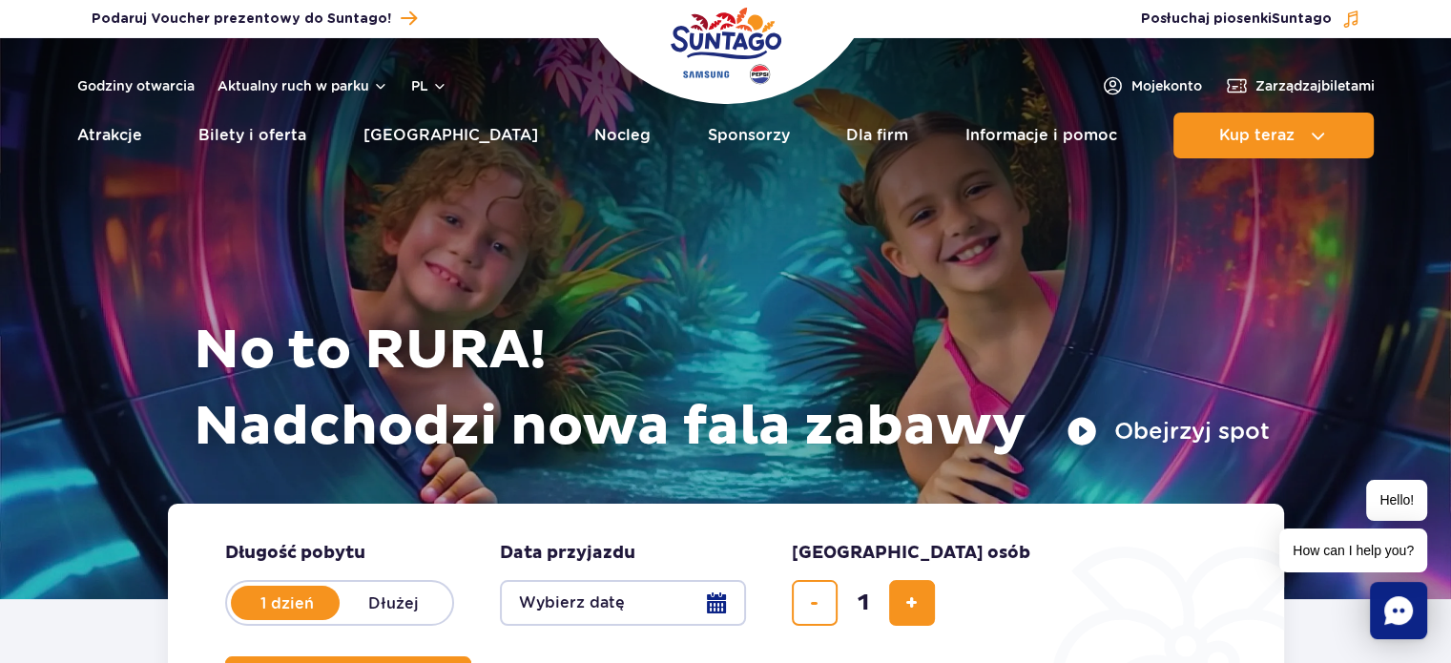
click at [725, 38] on img "Park of Poland" at bounding box center [726, 46] width 111 height 88
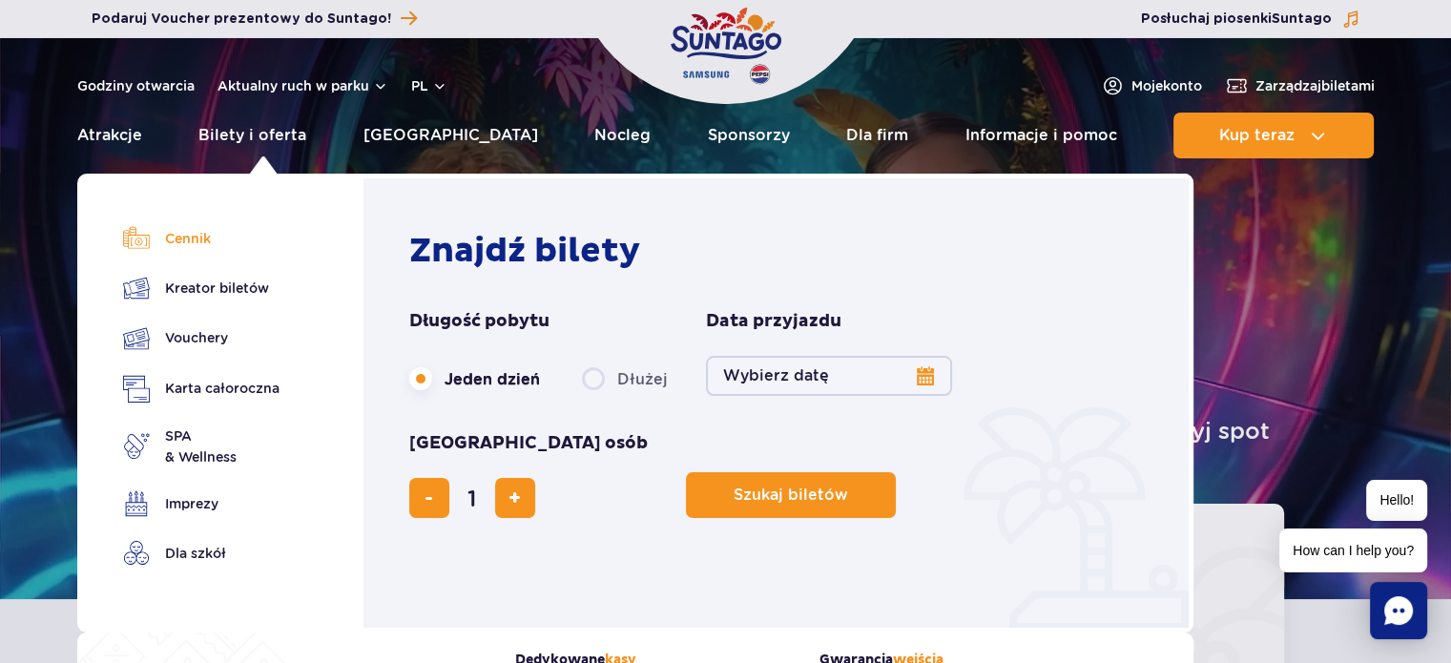
click at [183, 234] on link "Cennik" at bounding box center [201, 238] width 156 height 27
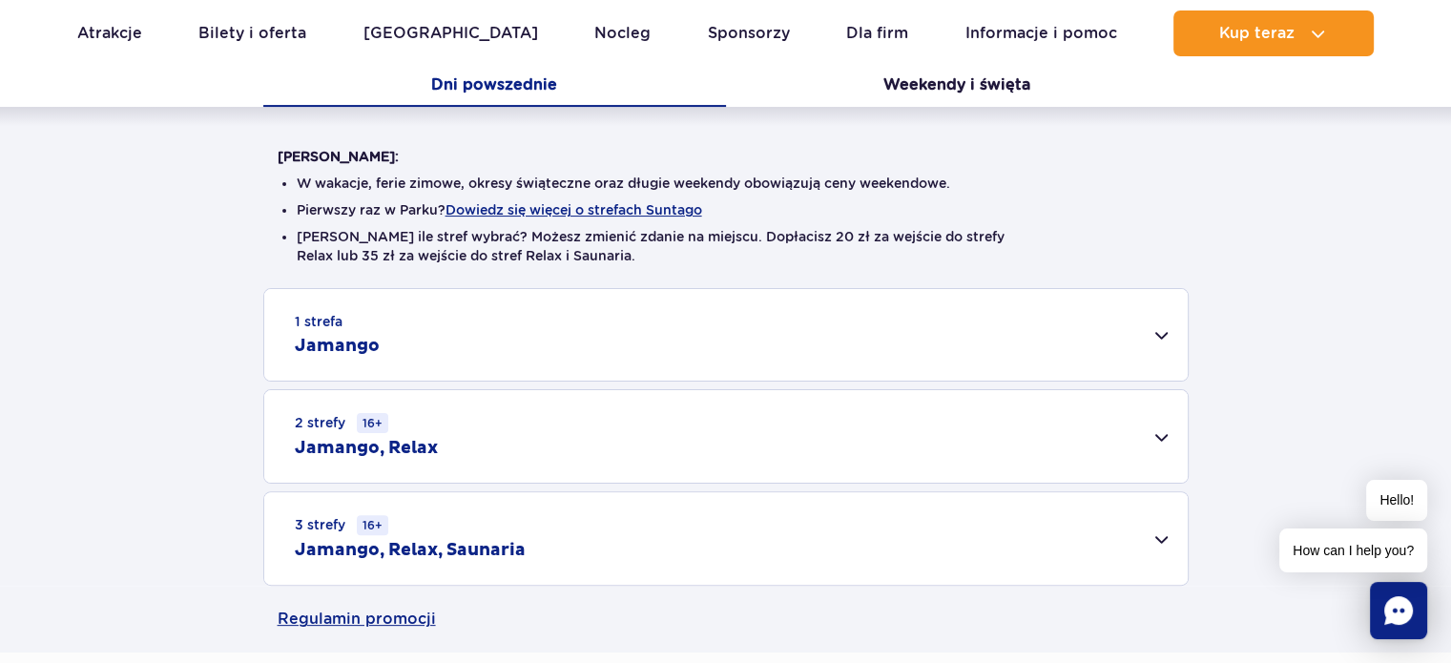
scroll to position [419, 0]
click at [682, 325] on div "1 strefa Jamango" at bounding box center [725, 334] width 923 height 92
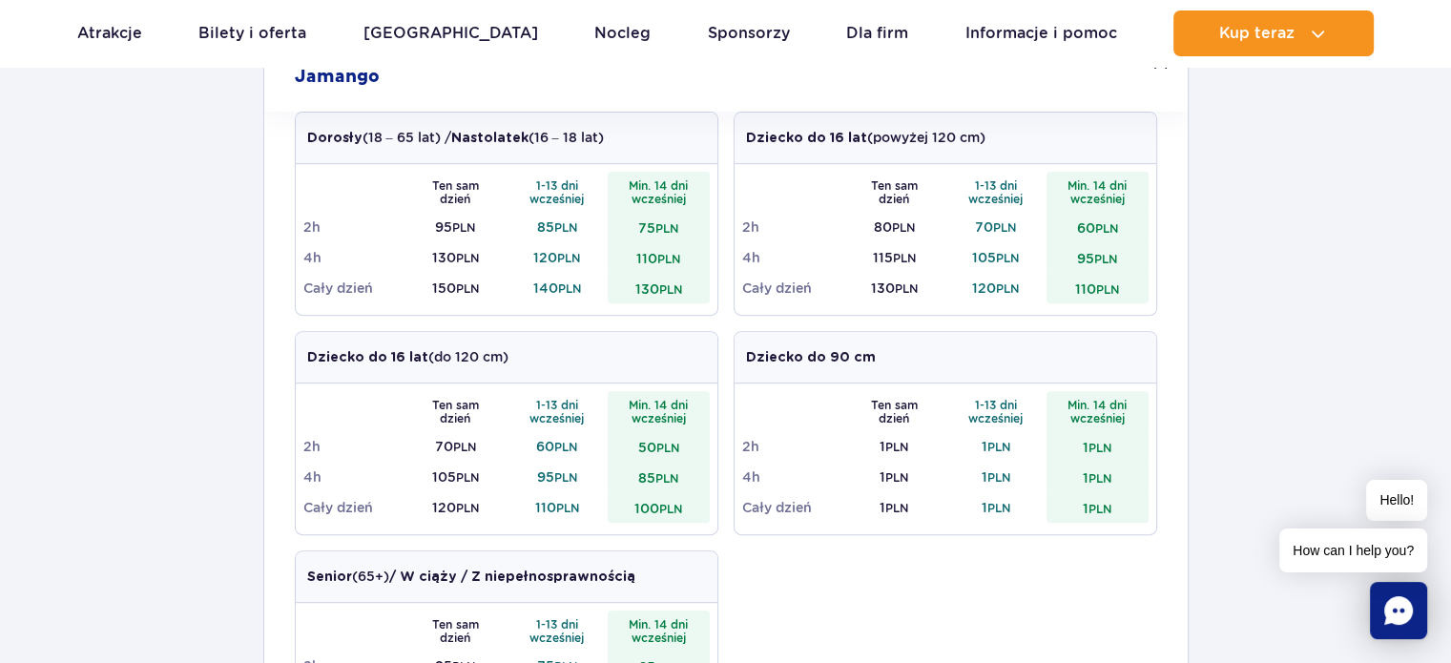
scroll to position [687, 0]
